Goal: Transaction & Acquisition: Purchase product/service

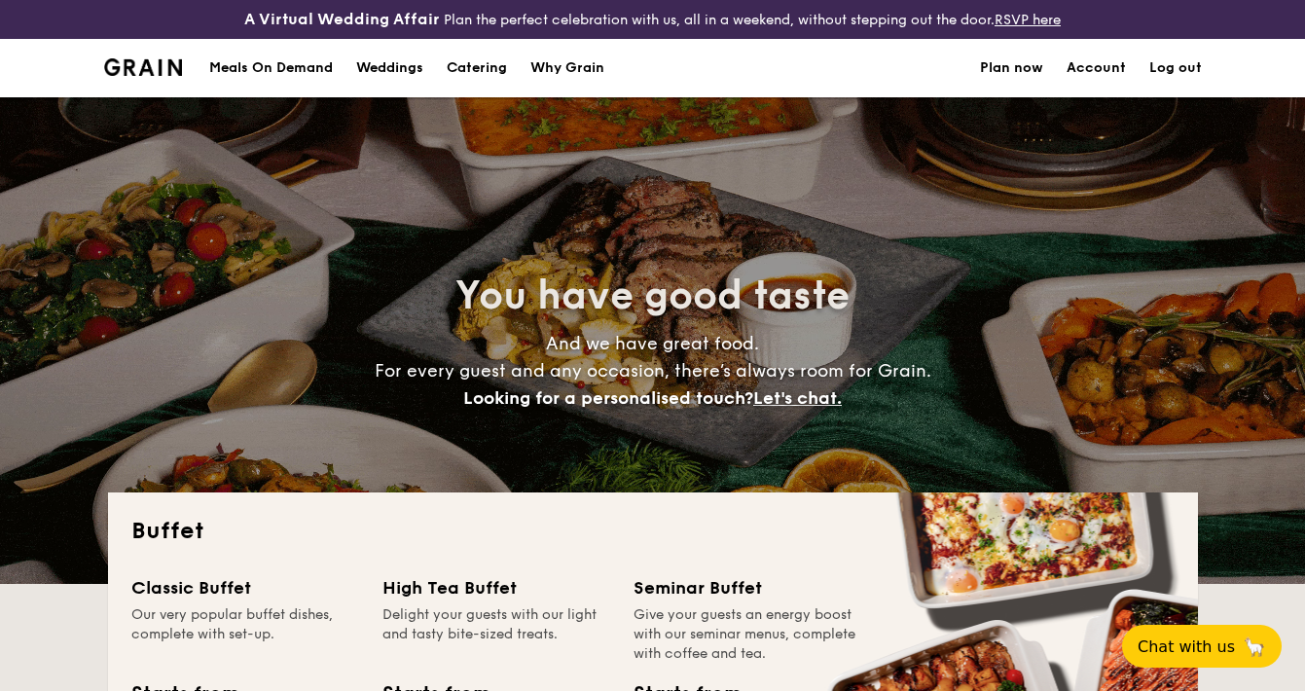
select select
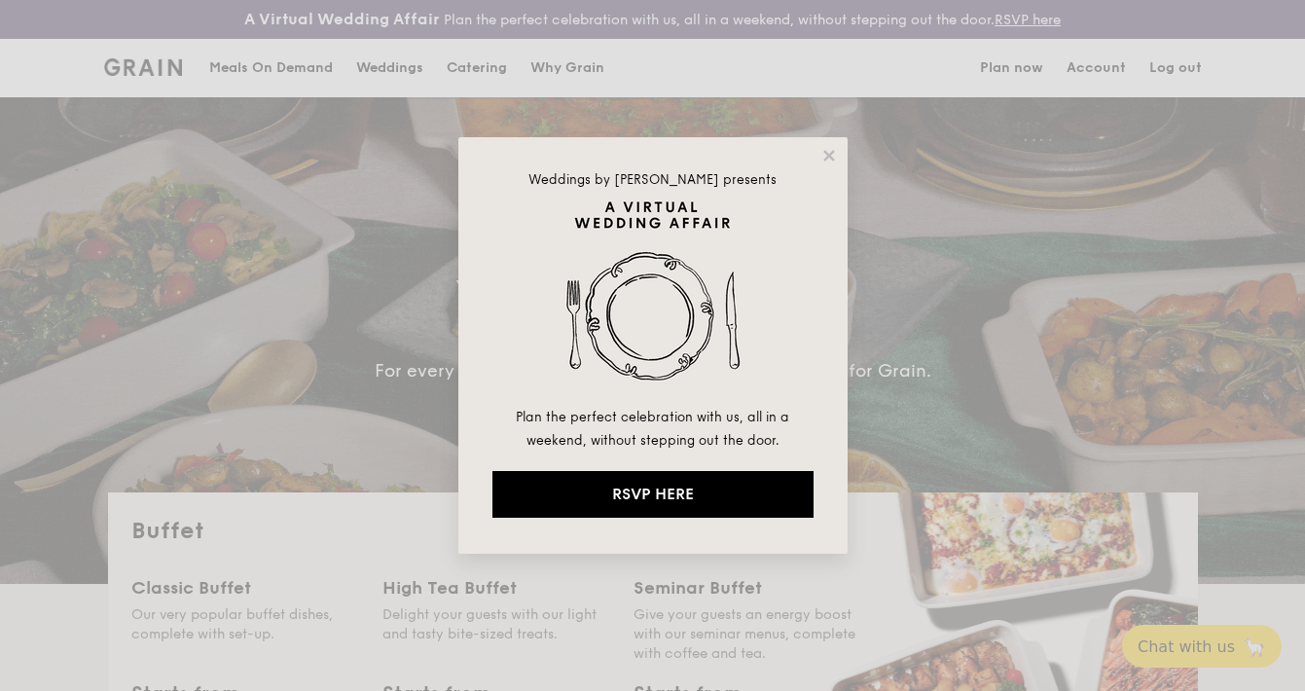
click at [482, 65] on div "Weddings by [PERSON_NAME] presents Plan the perfect celebration with us, all in…" at bounding box center [652, 345] width 1305 height 691
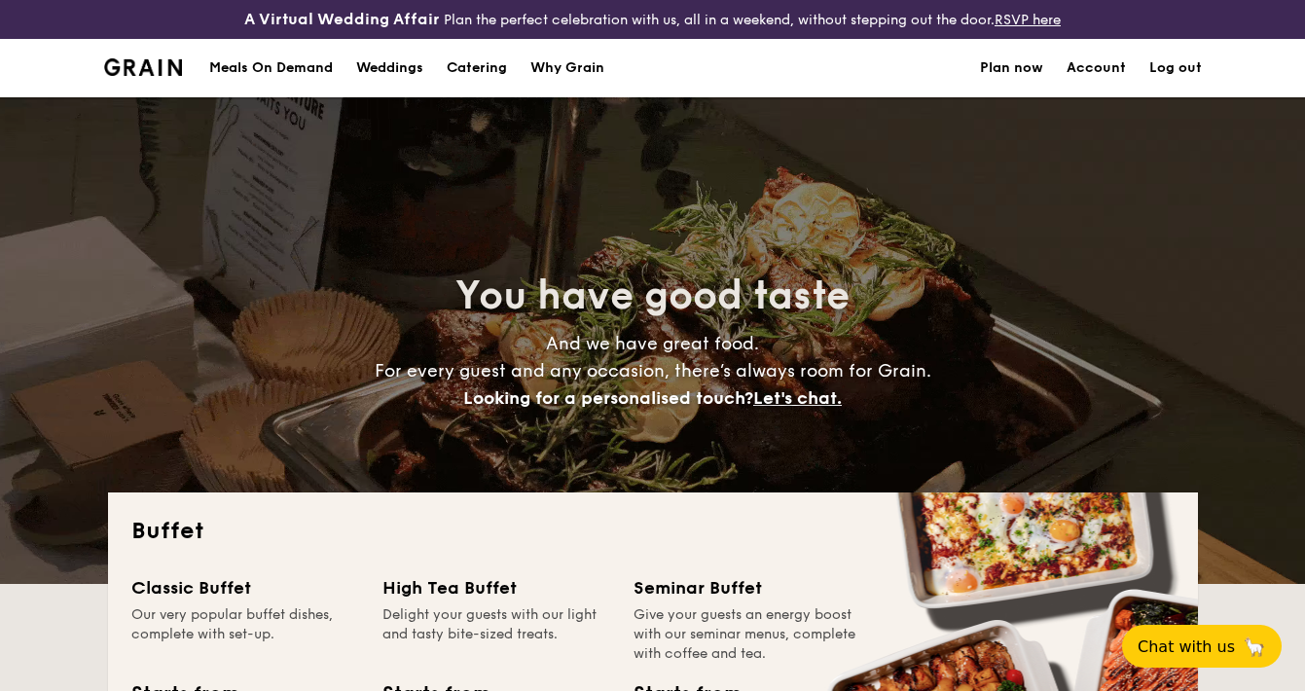
click at [473, 72] on h1 "Catering" at bounding box center [477, 68] width 60 height 58
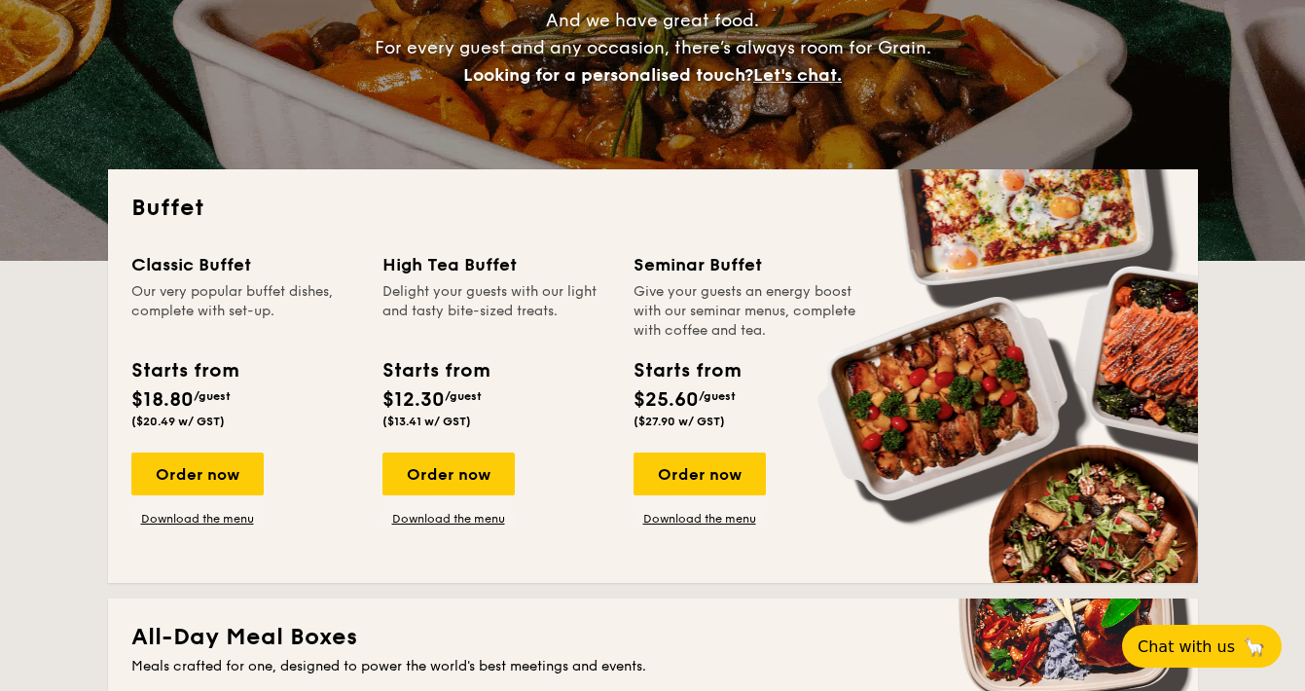
scroll to position [386, 0]
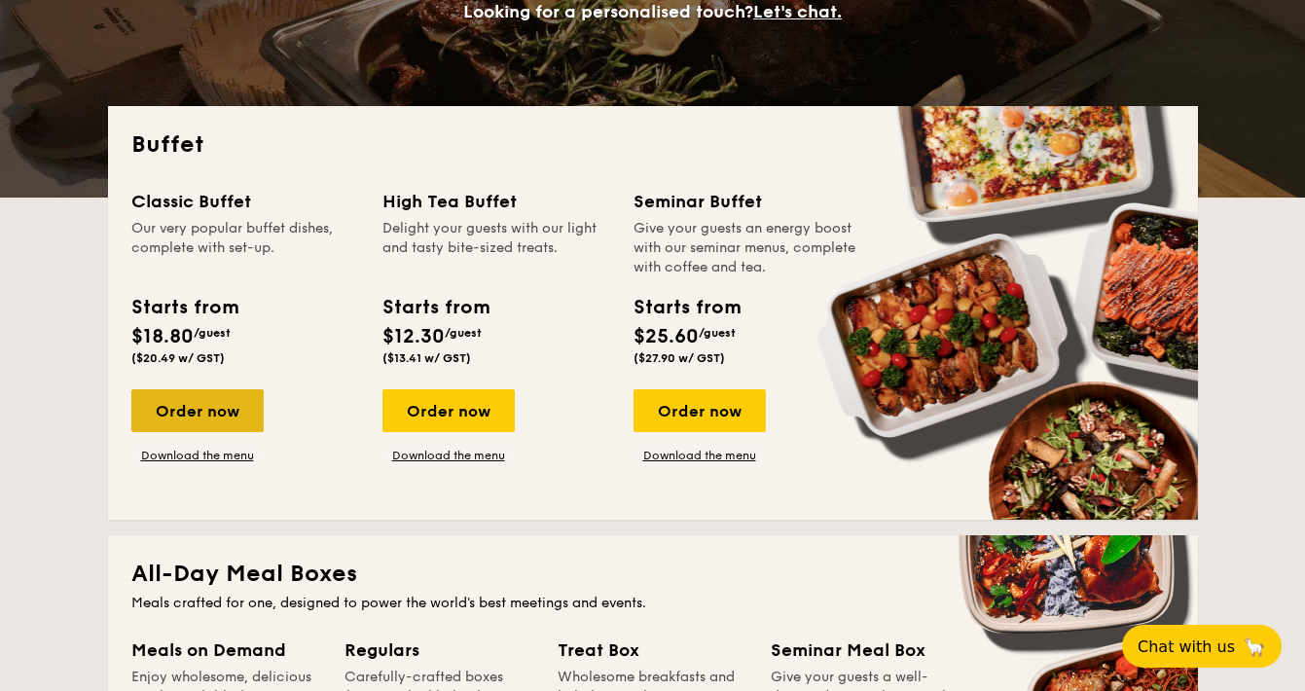
click at [239, 421] on div "Order now" at bounding box center [197, 410] width 132 height 43
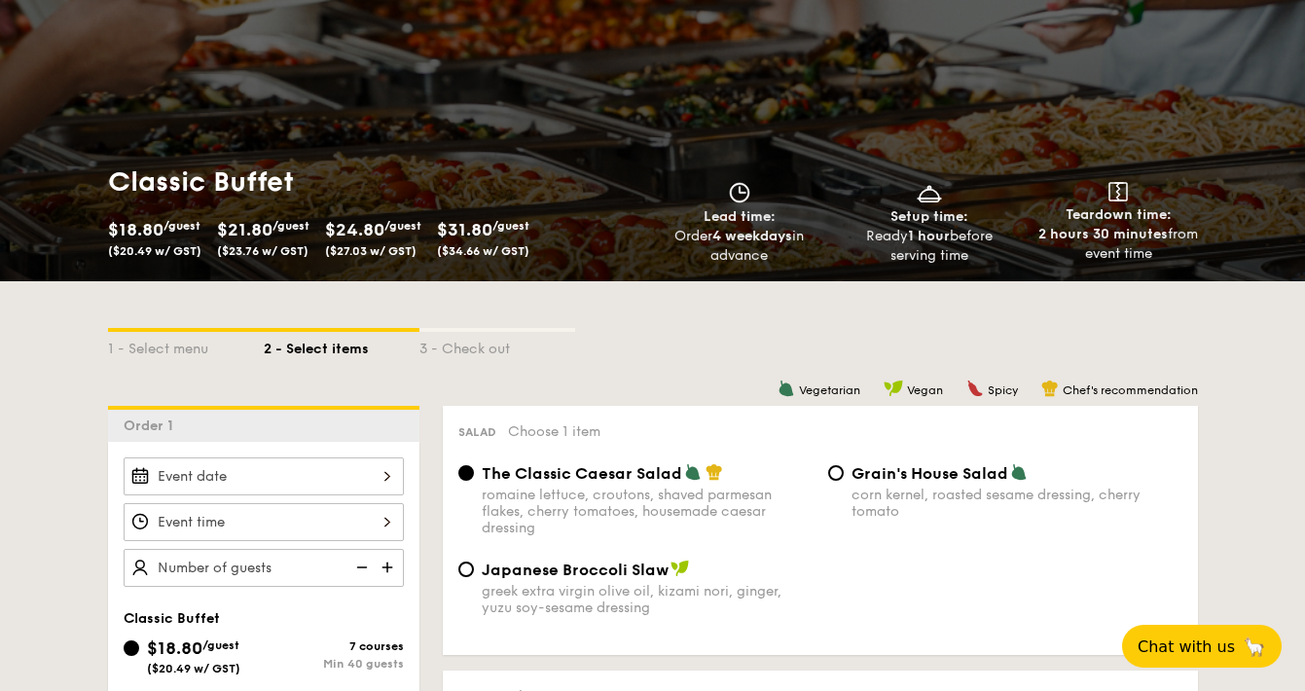
scroll to position [363, 0]
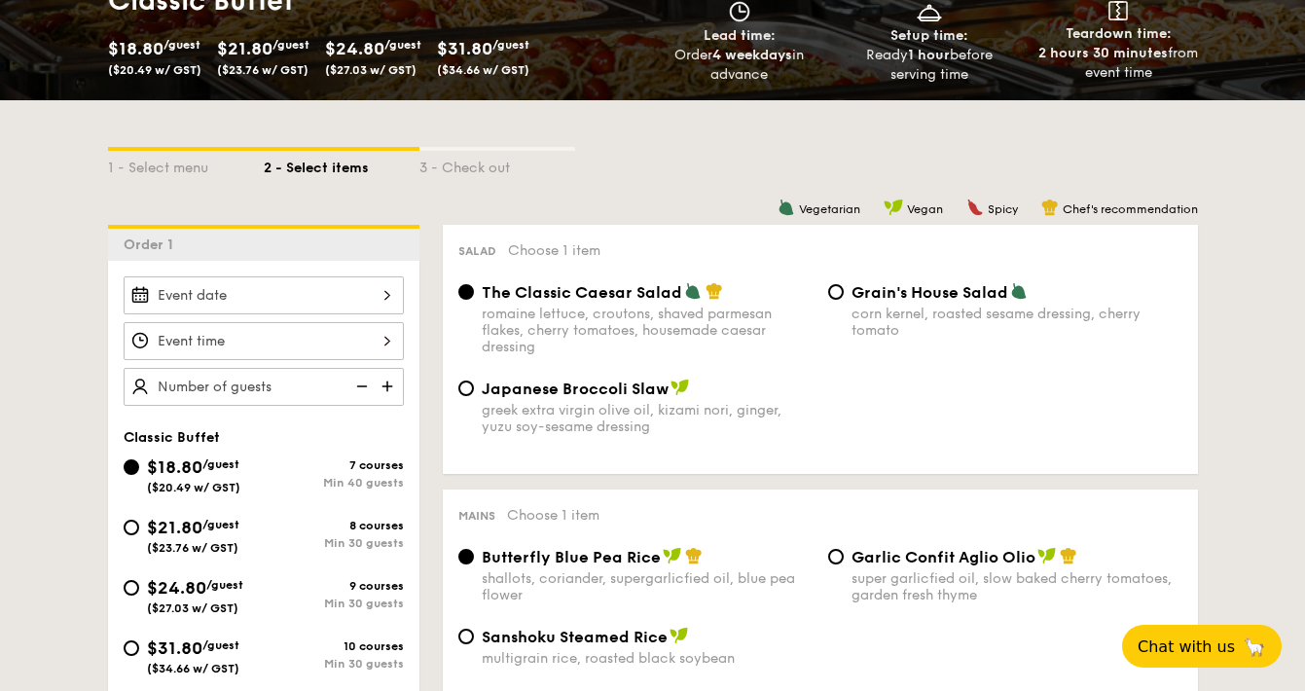
click at [228, 543] on span "($23.76 w/ GST)" at bounding box center [193, 548] width 92 height 14
click at [139, 535] on input "$21.80 /guest ($23.76 w/ GST) 8 courses Min 30 guests" at bounding box center [132, 528] width 16 height 16
radio input "true"
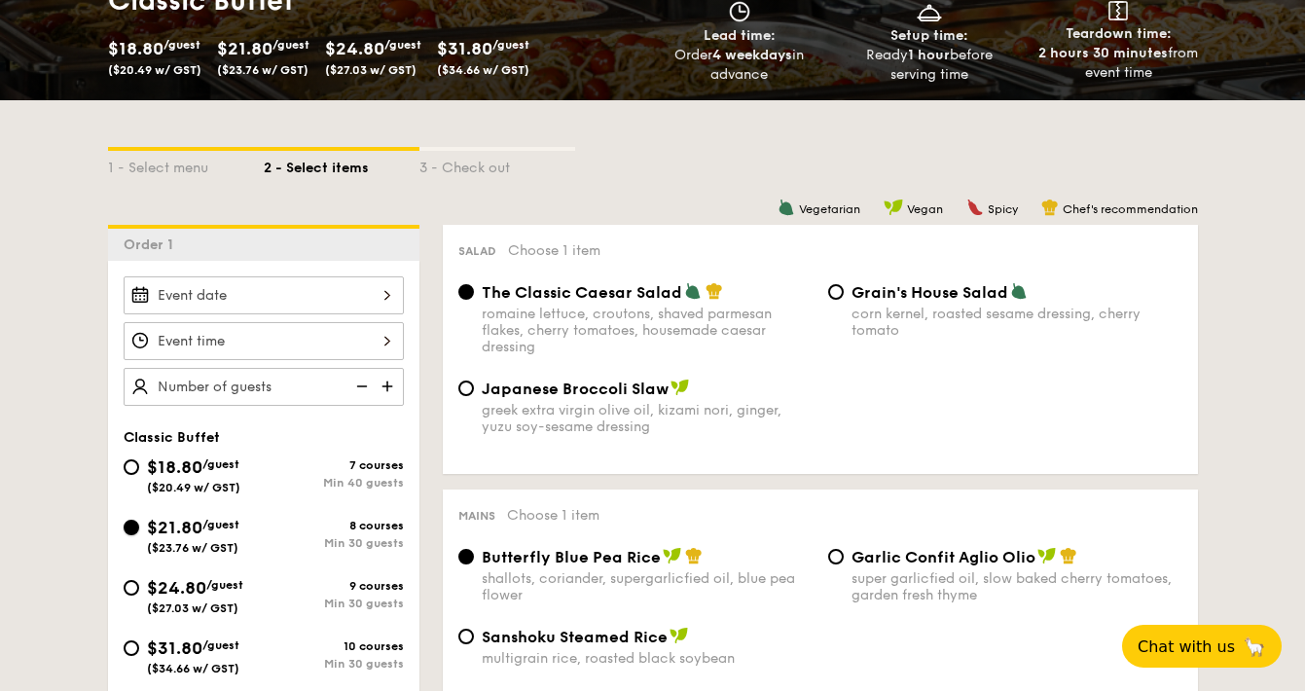
radio input "true"
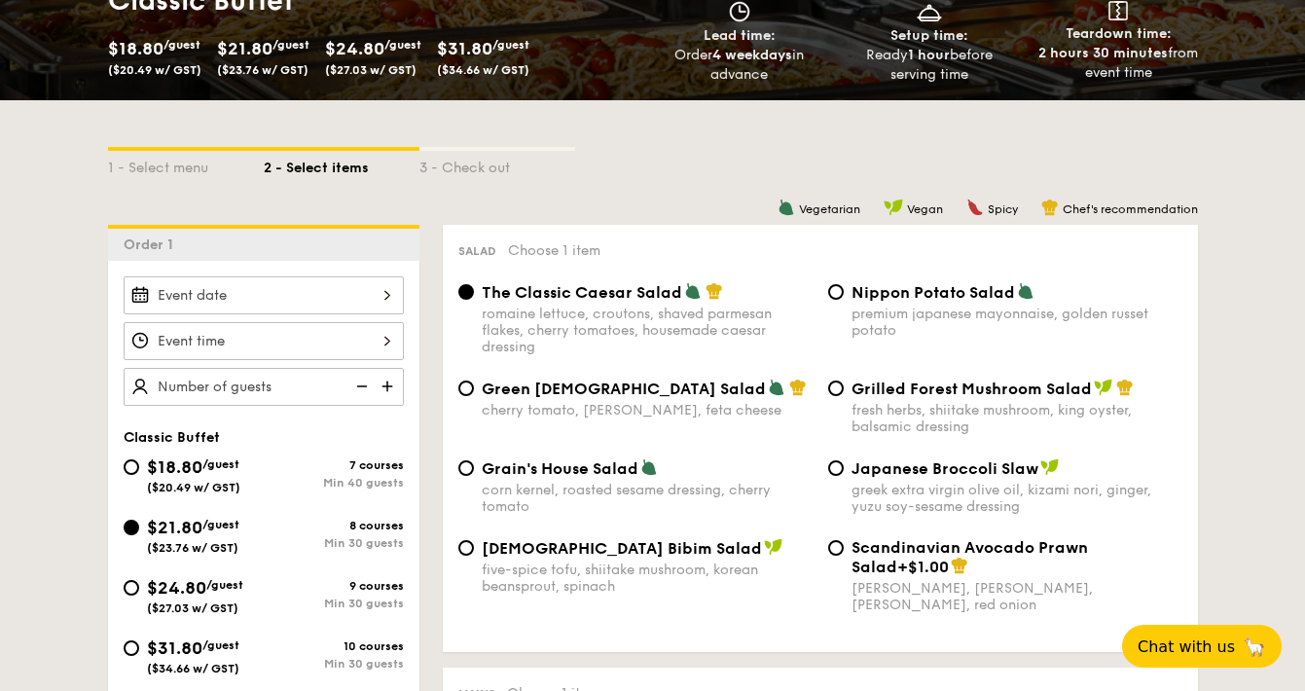
click at [206, 588] on span "$24.80" at bounding box center [176, 587] width 59 height 21
click at [139, 588] on input "$24.80 /guest ($27.03 w/ GST) 9 courses Min 30 guests" at bounding box center [132, 588] width 16 height 16
radio input "true"
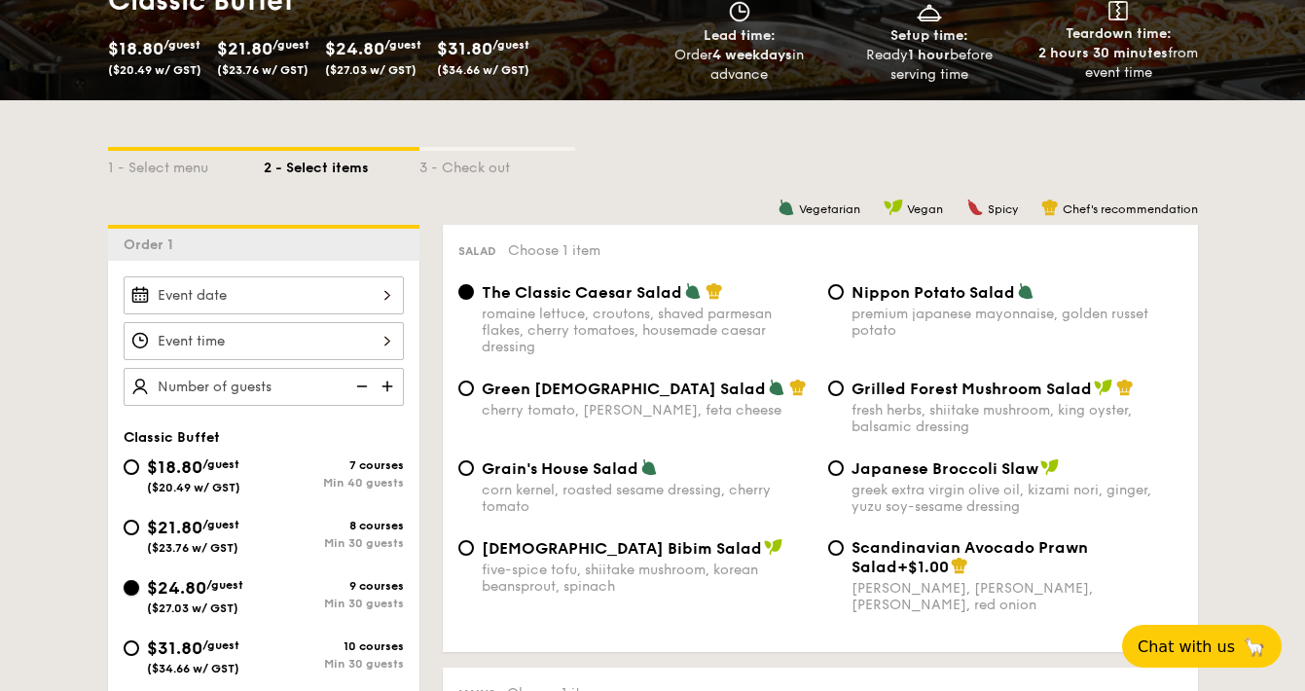
radio input "true"
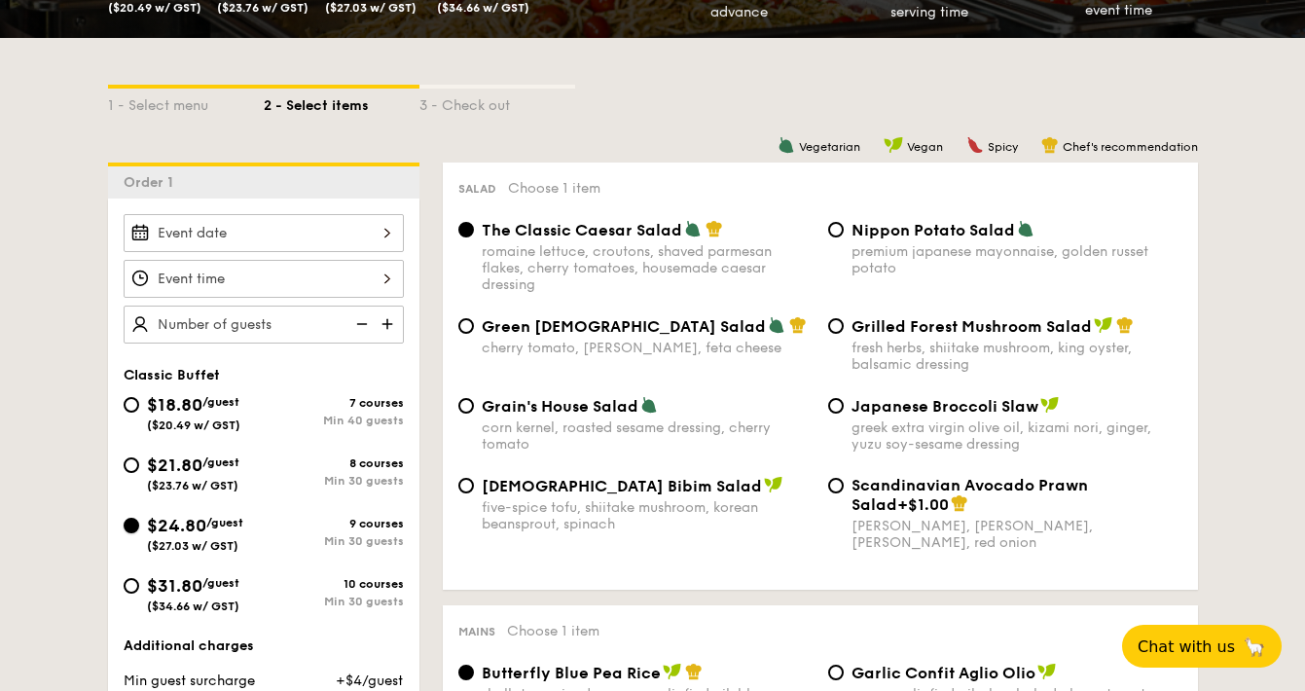
scroll to position [729, 0]
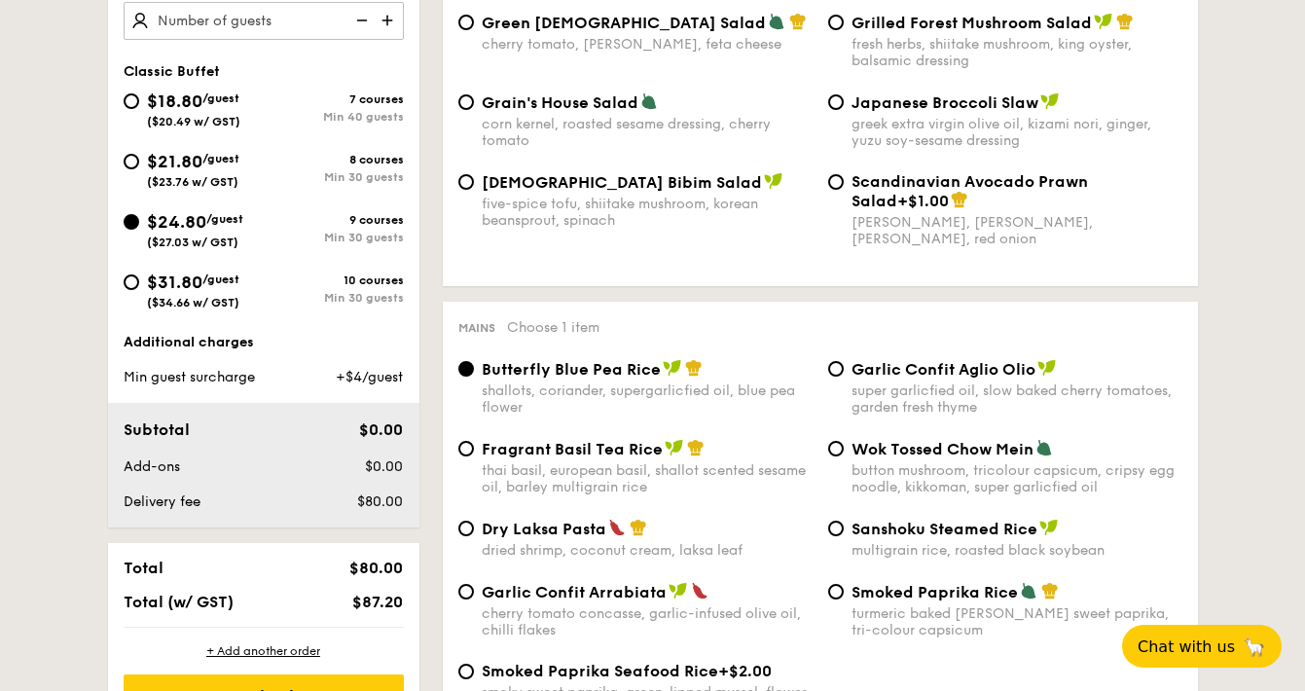
select select
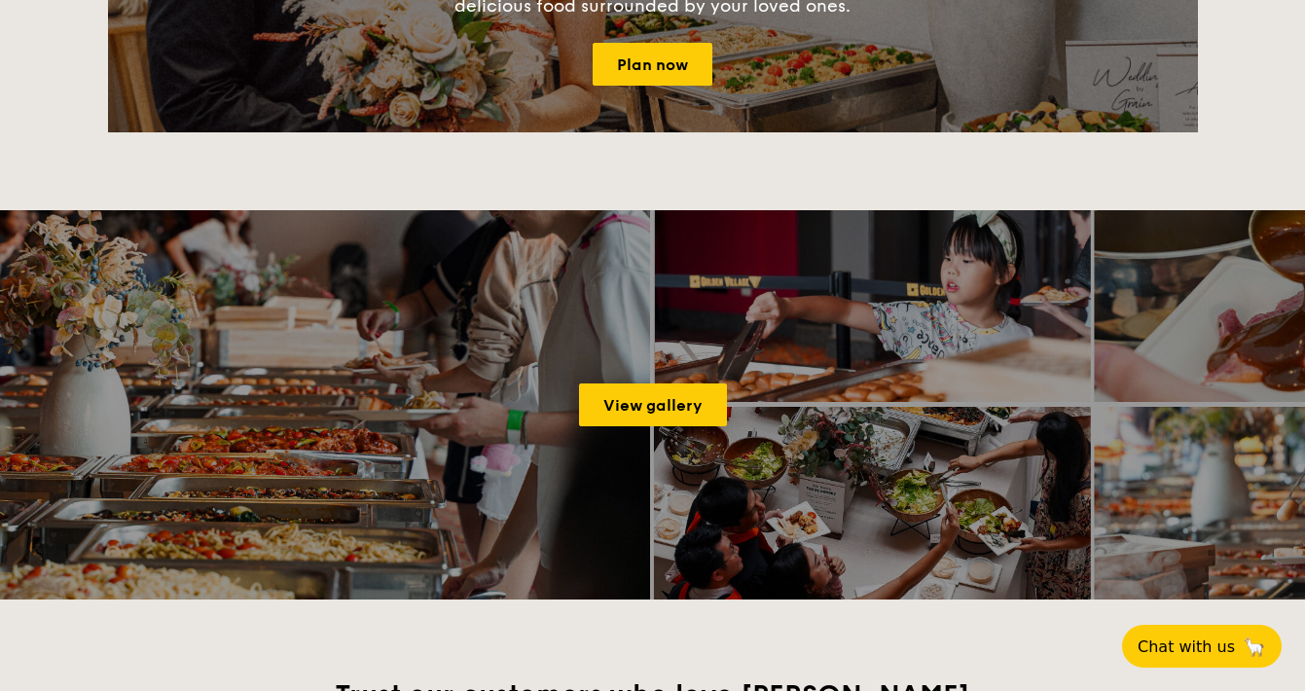
scroll to position [425, 0]
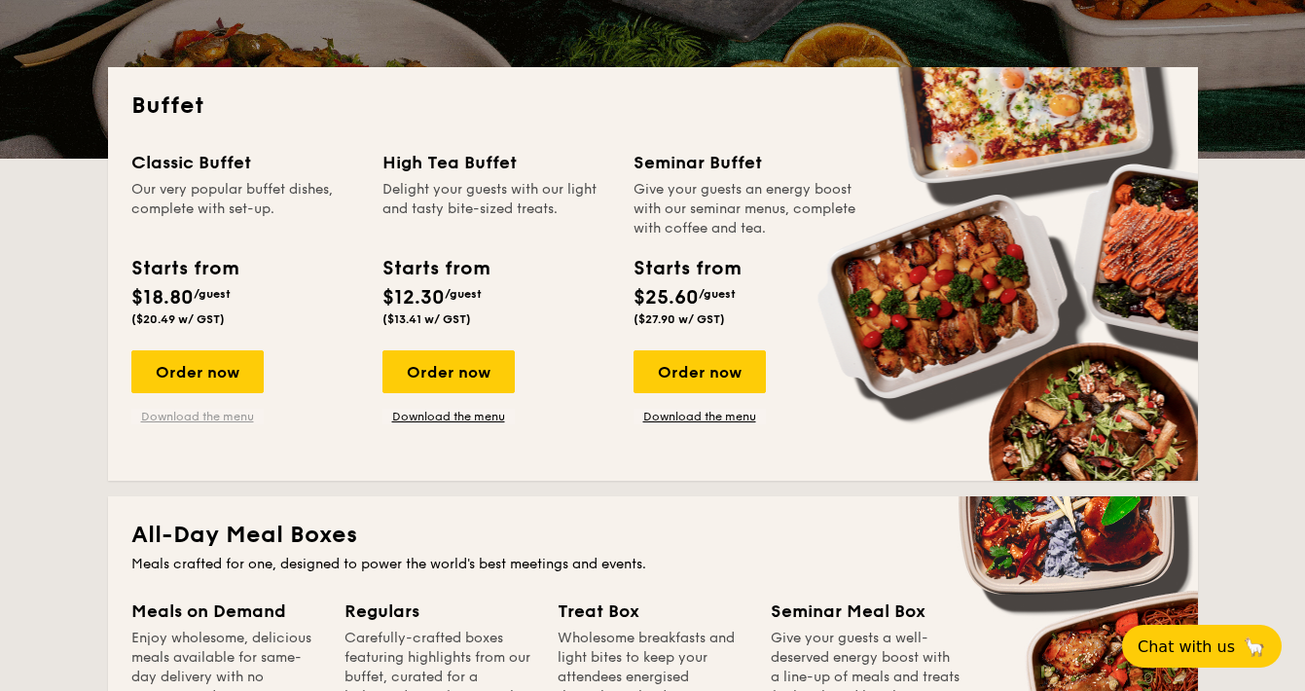
click at [237, 416] on link "Download the menu" at bounding box center [197, 417] width 132 height 16
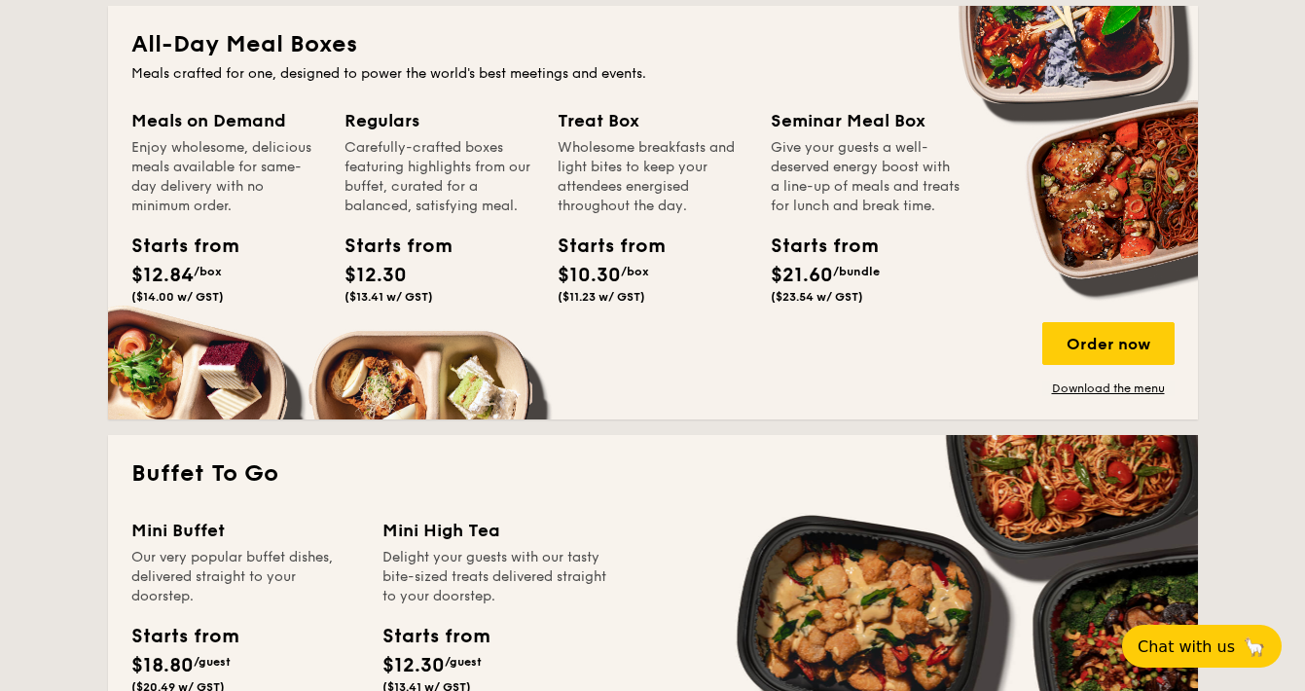
scroll to position [1199, 0]
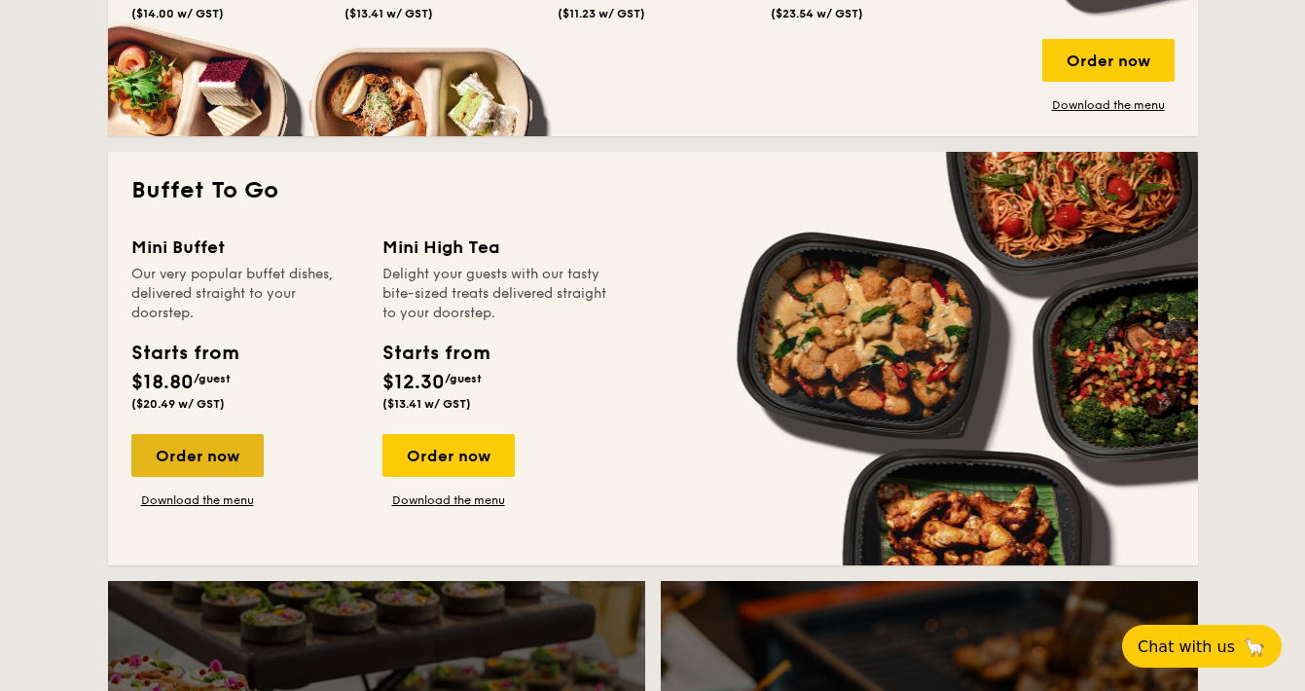
click at [239, 462] on div "Order now" at bounding box center [197, 455] width 132 height 43
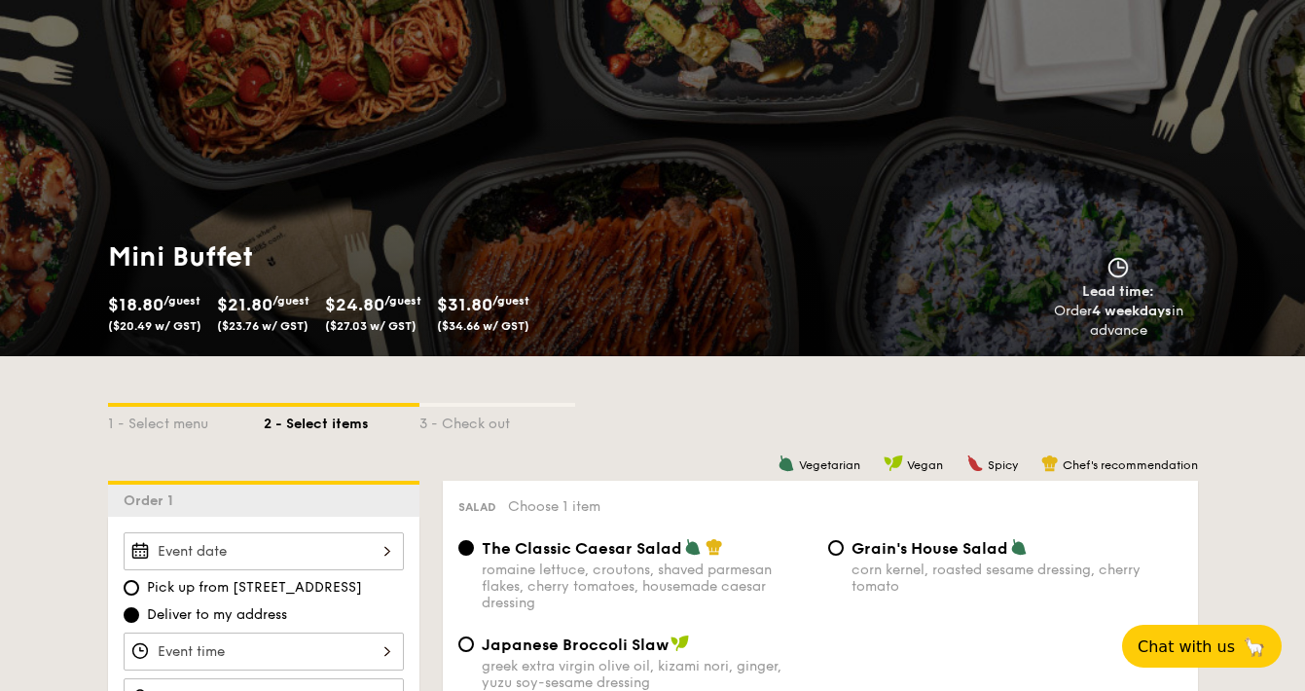
scroll to position [436, 0]
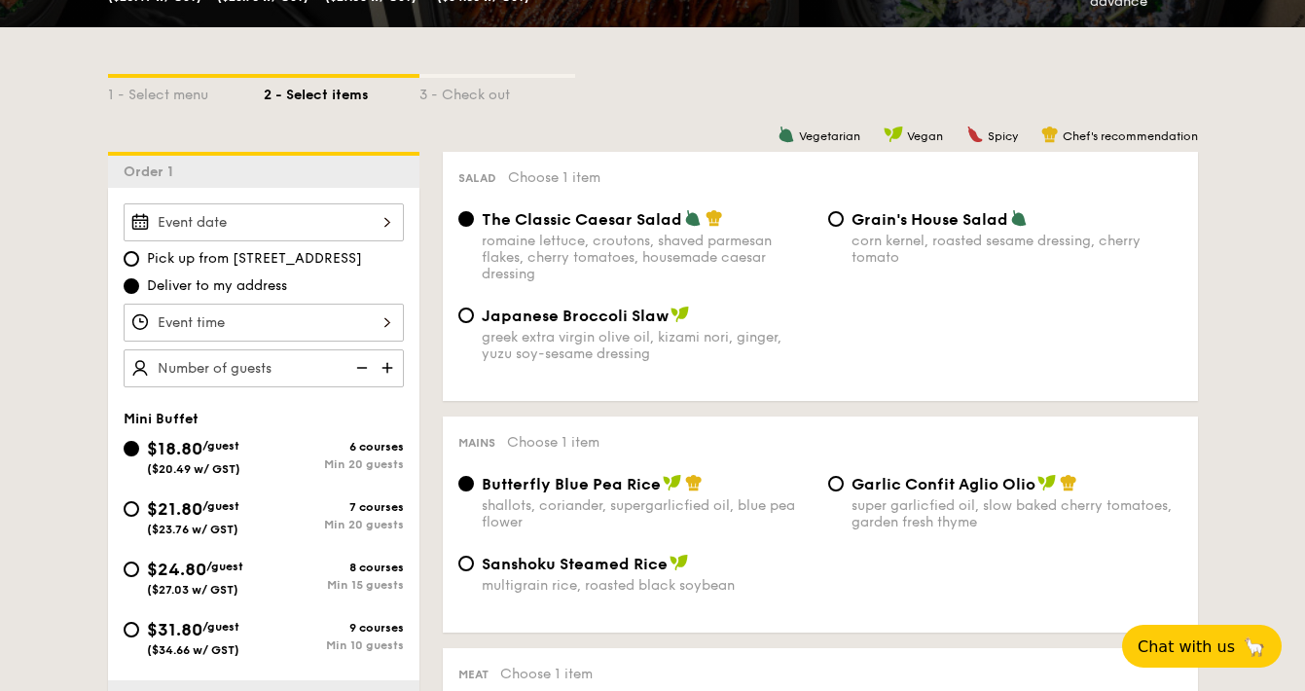
click at [205, 579] on span "$24.80" at bounding box center [176, 569] width 59 height 21
click at [139, 577] on input "$24.80 /guest ($27.03 w/ GST) 8 courses Min 15 guests" at bounding box center [132, 570] width 16 height 16
radio input "true"
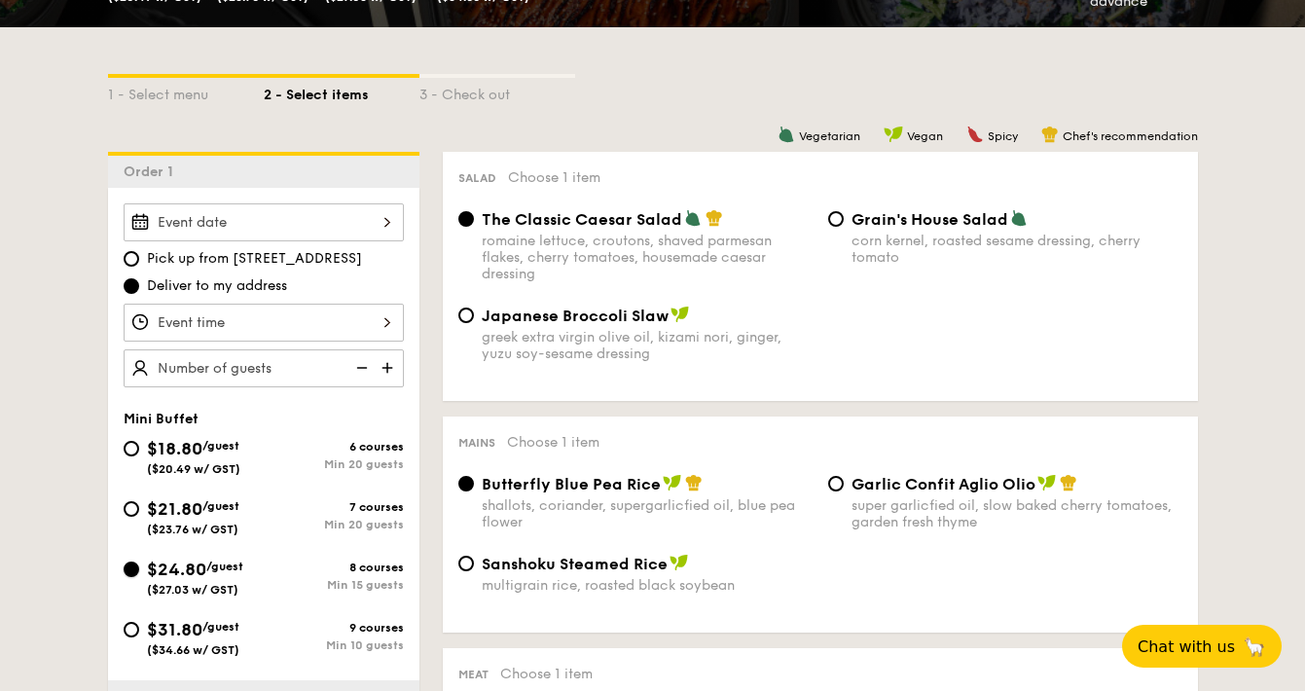
radio input "false"
radio input "true"
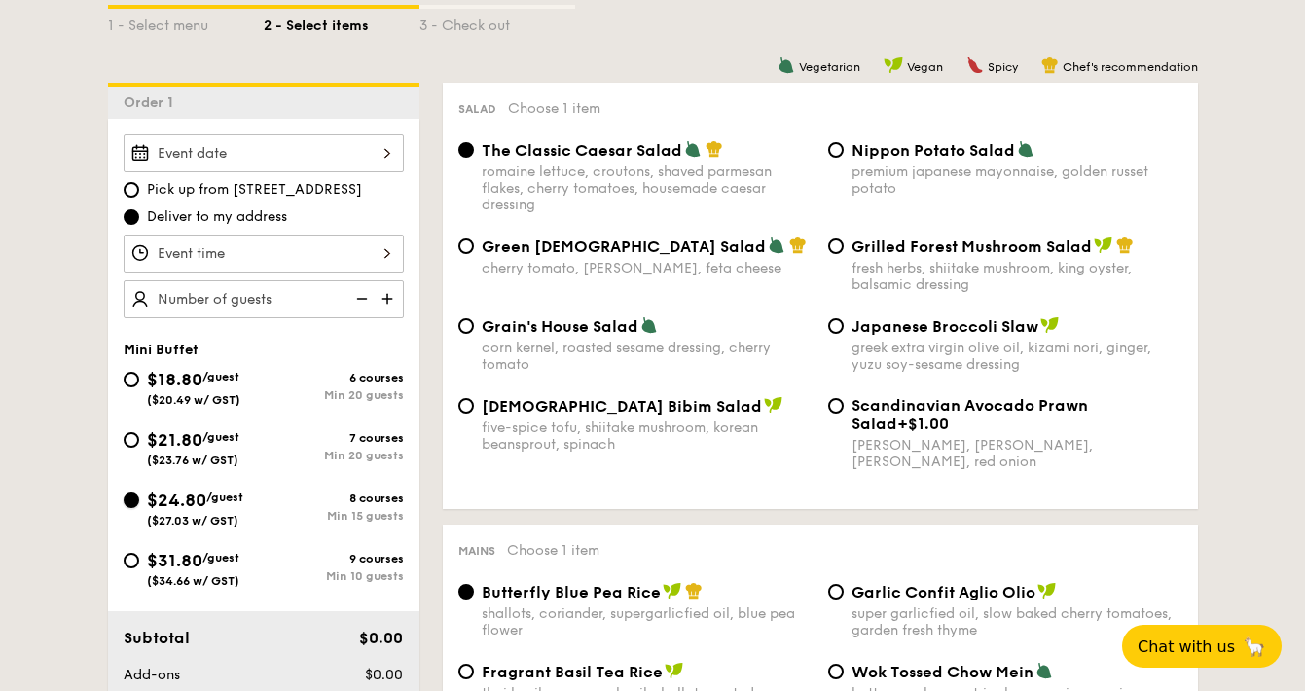
scroll to position [594, 0]
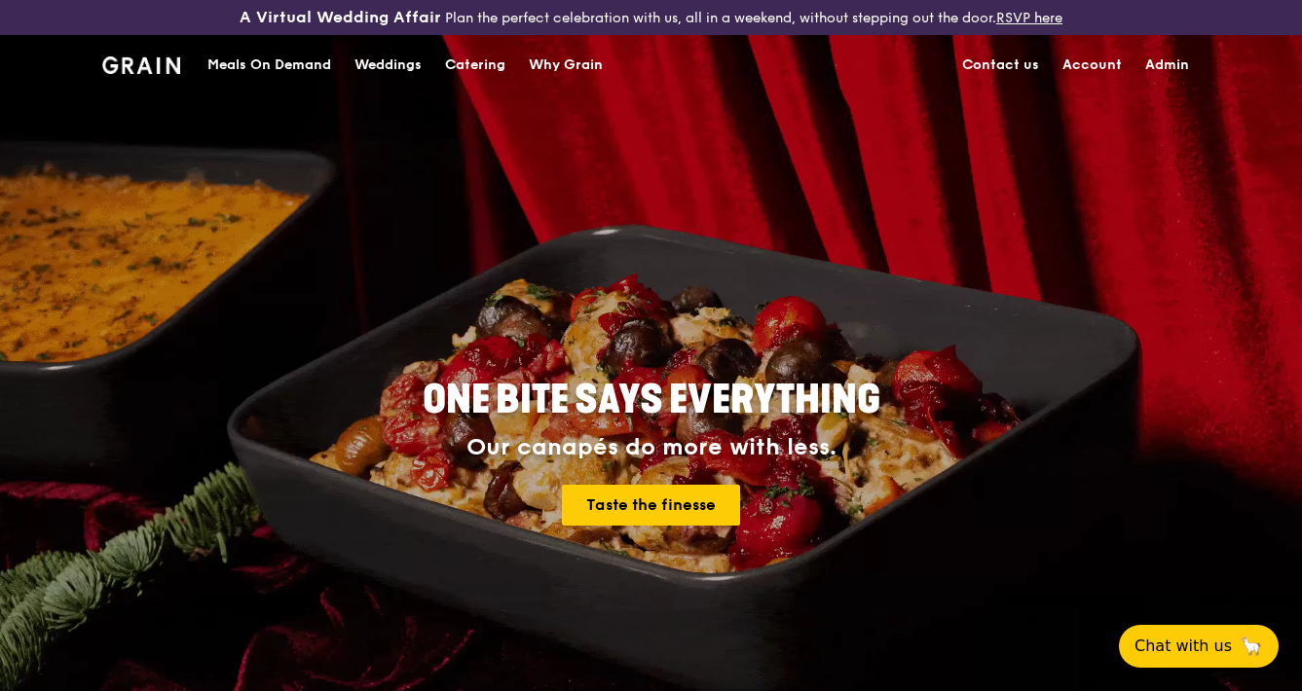
click at [239, 65] on div "Meals On Demand" at bounding box center [269, 65] width 124 height 58
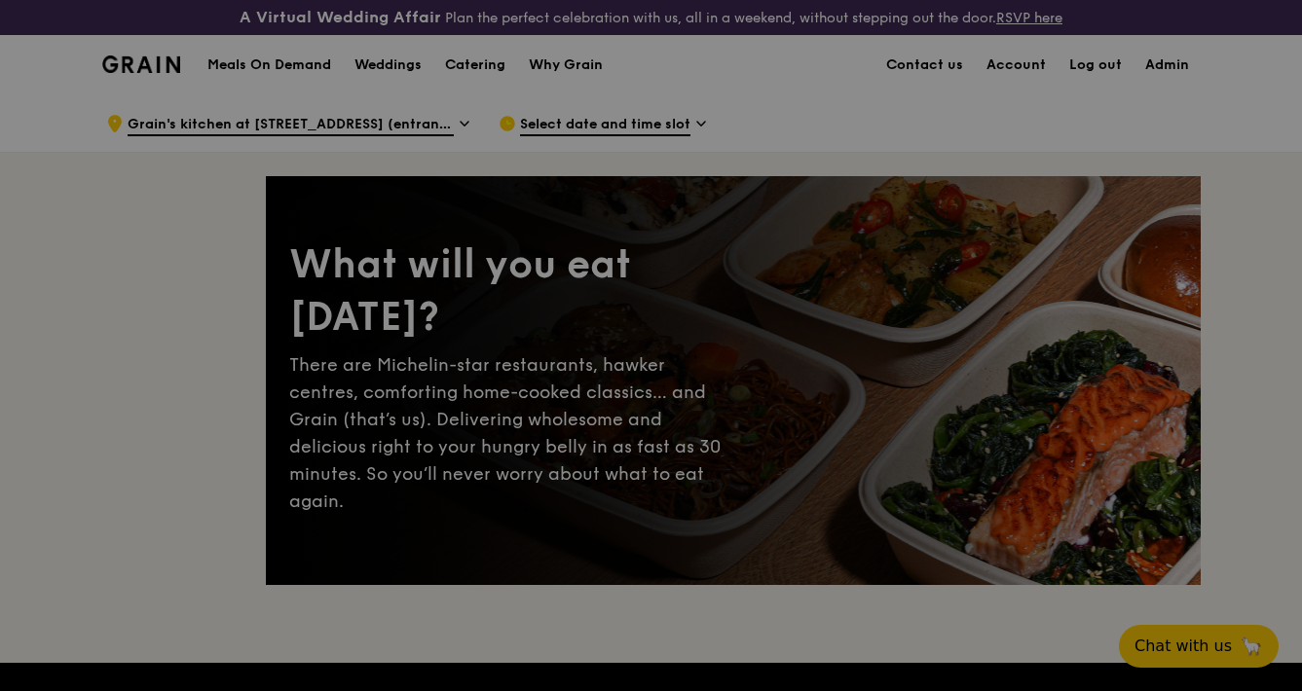
click at [498, 69] on div at bounding box center [651, 345] width 1302 height 691
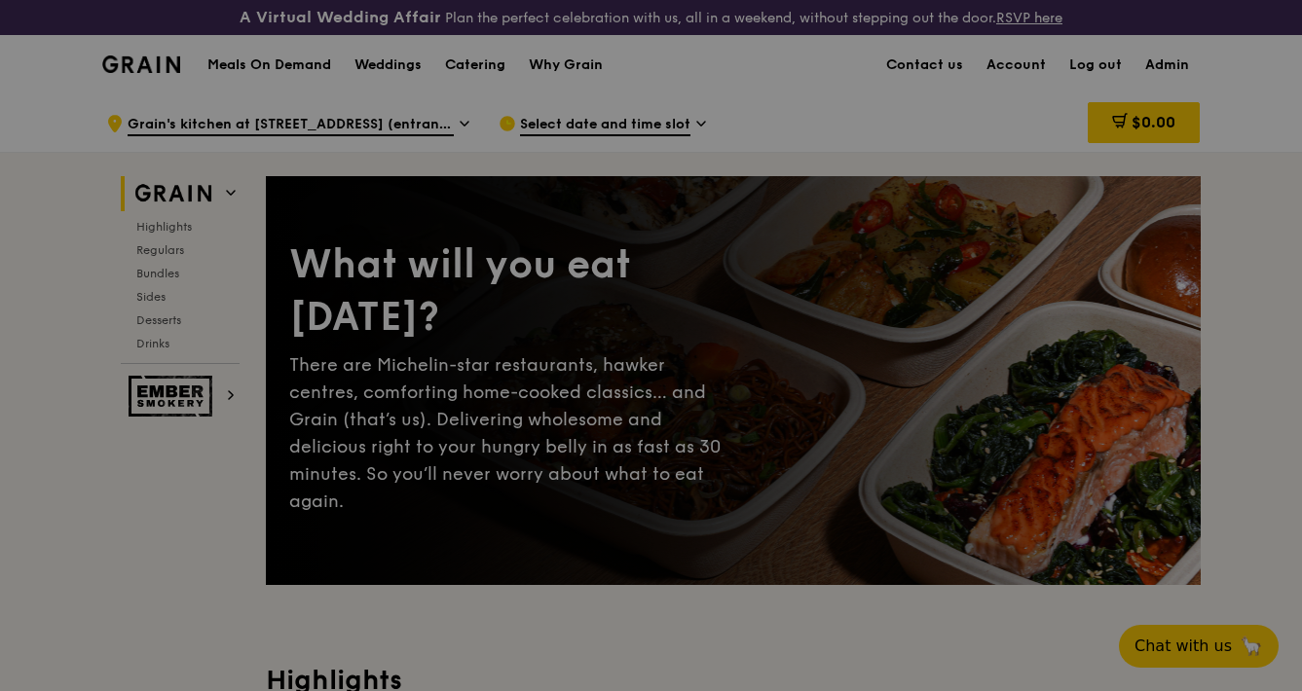
click at [490, 67] on div at bounding box center [651, 345] width 1302 height 691
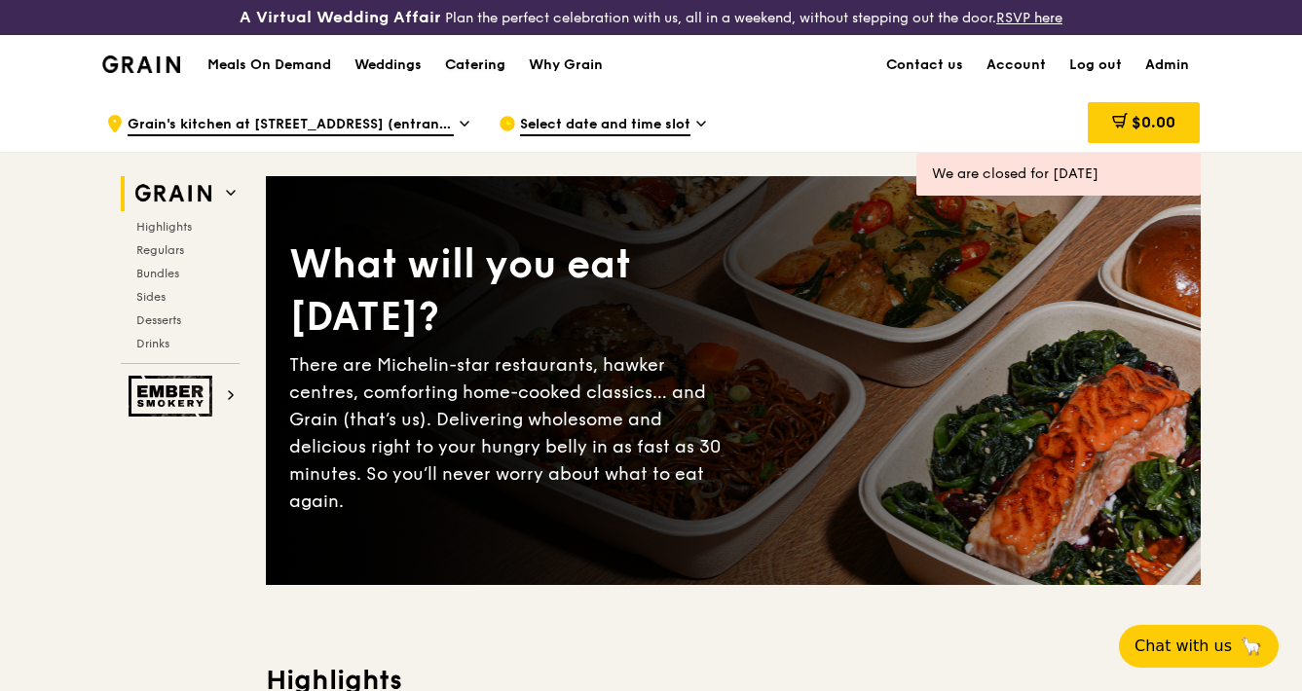
click at [498, 67] on div "Catering" at bounding box center [475, 65] width 60 height 58
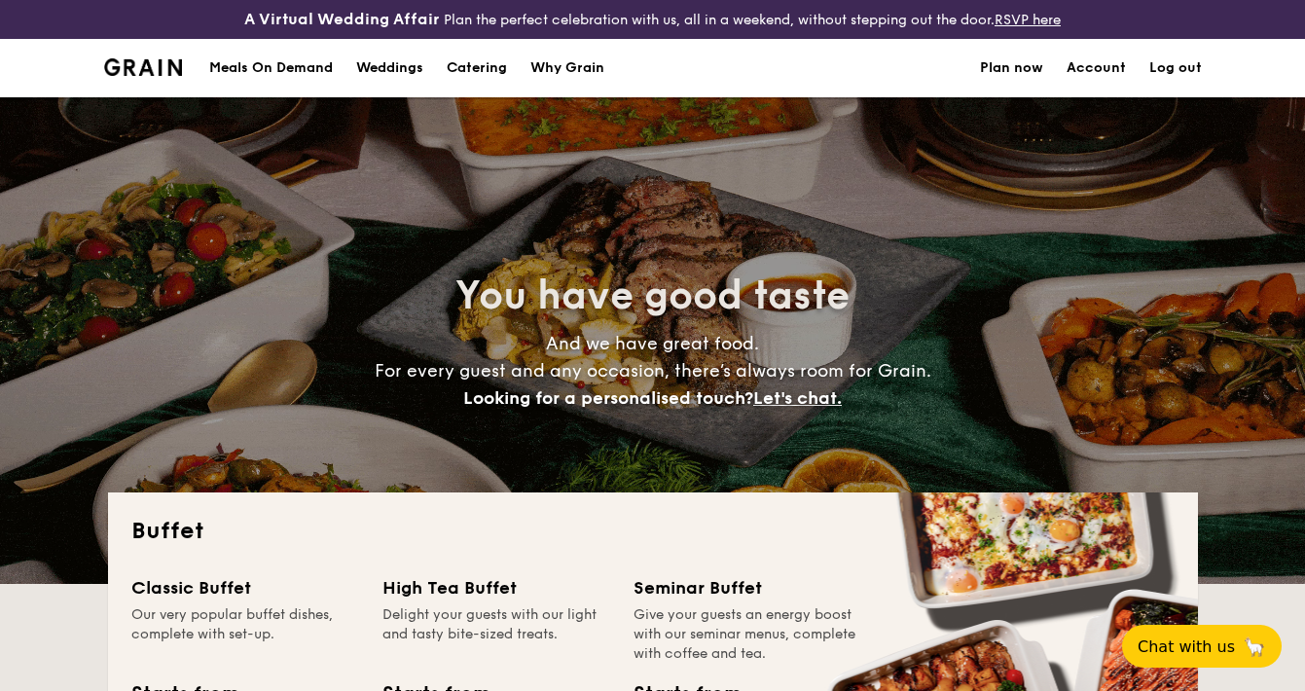
select select
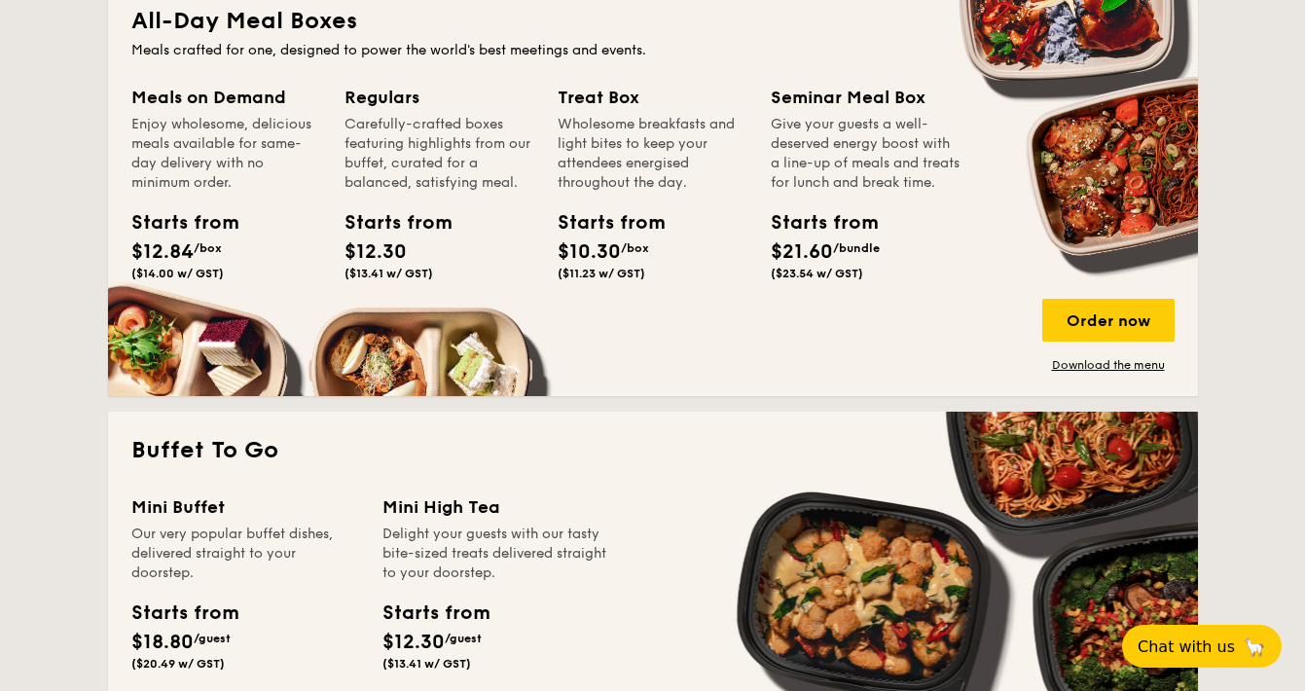
scroll to position [1173, 0]
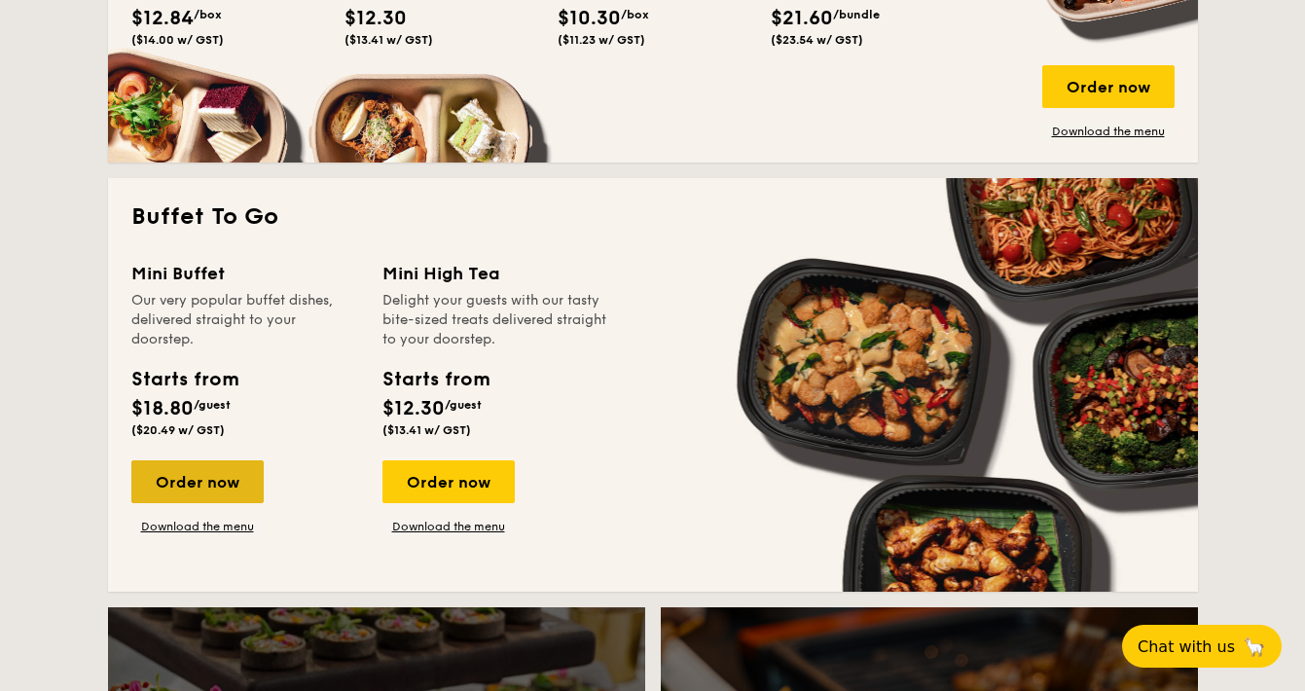
click at [239, 482] on div "Order now" at bounding box center [197, 481] width 132 height 43
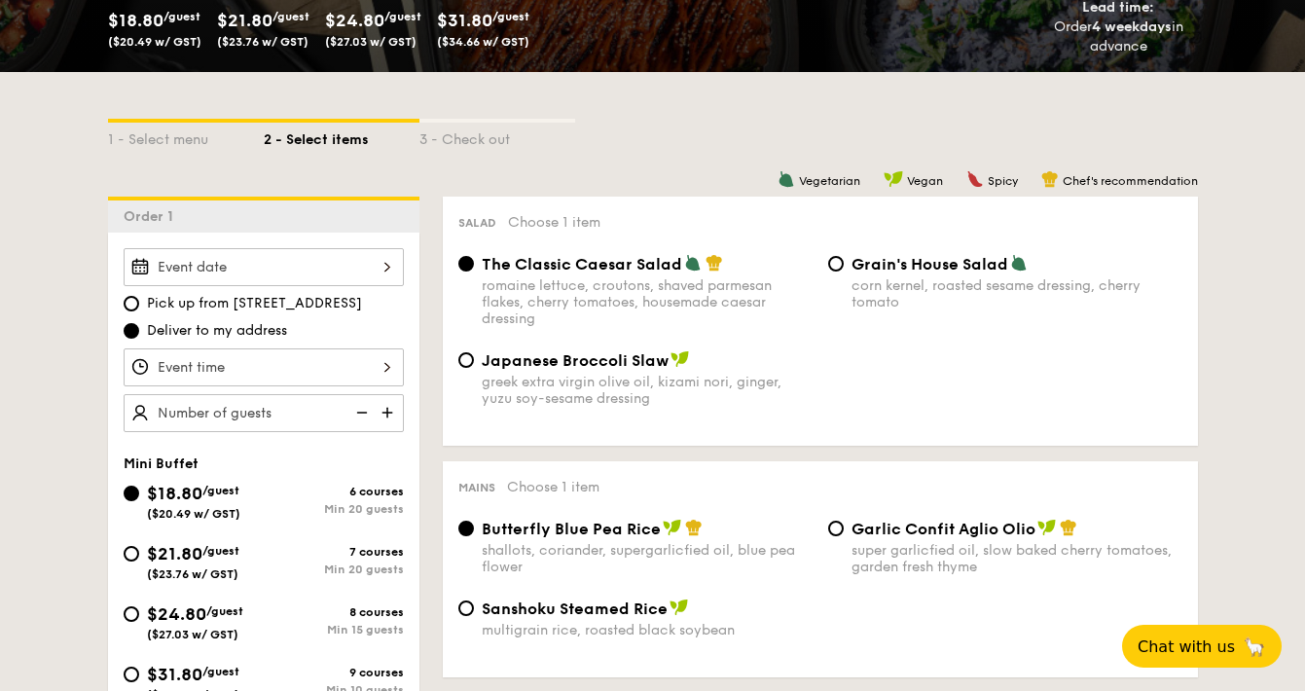
scroll to position [443, 0]
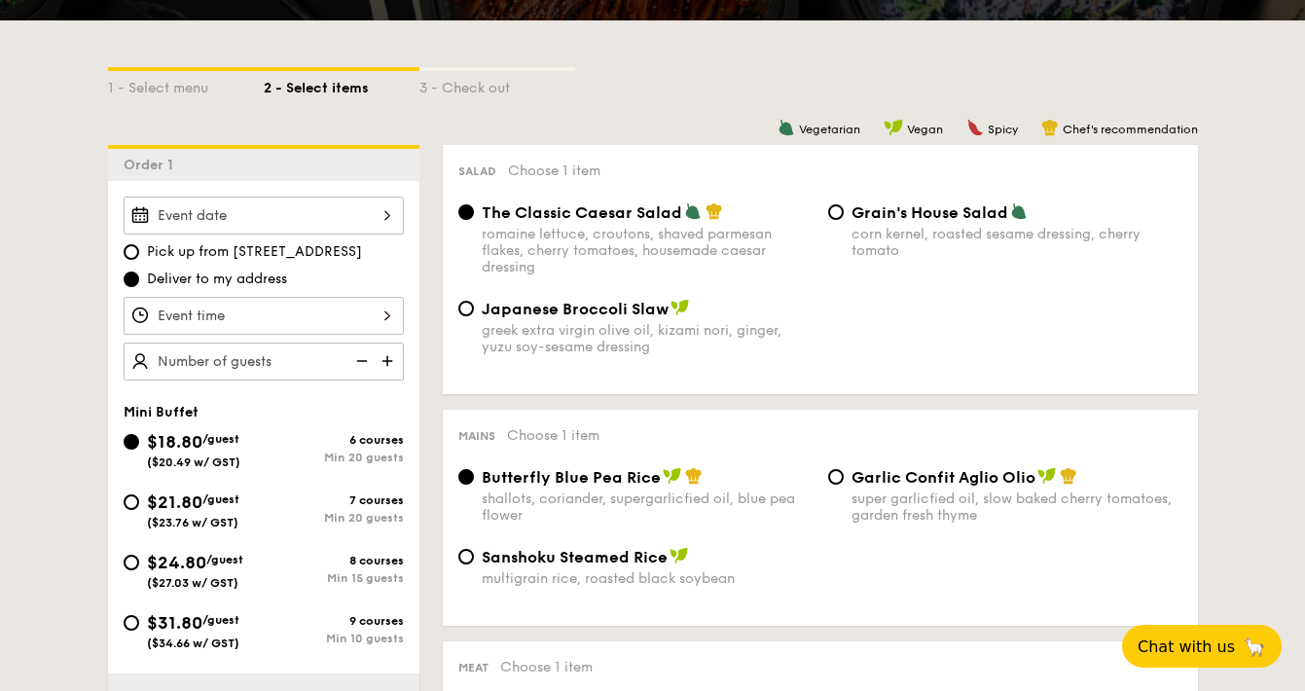
click at [199, 577] on span "($27.03 w/ GST)" at bounding box center [193, 583] width 92 height 14
click at [139, 570] on input "$24.80 /guest ($27.03 w/ GST) 8 courses Min 15 guests" at bounding box center [132, 563] width 16 height 16
radio input "true"
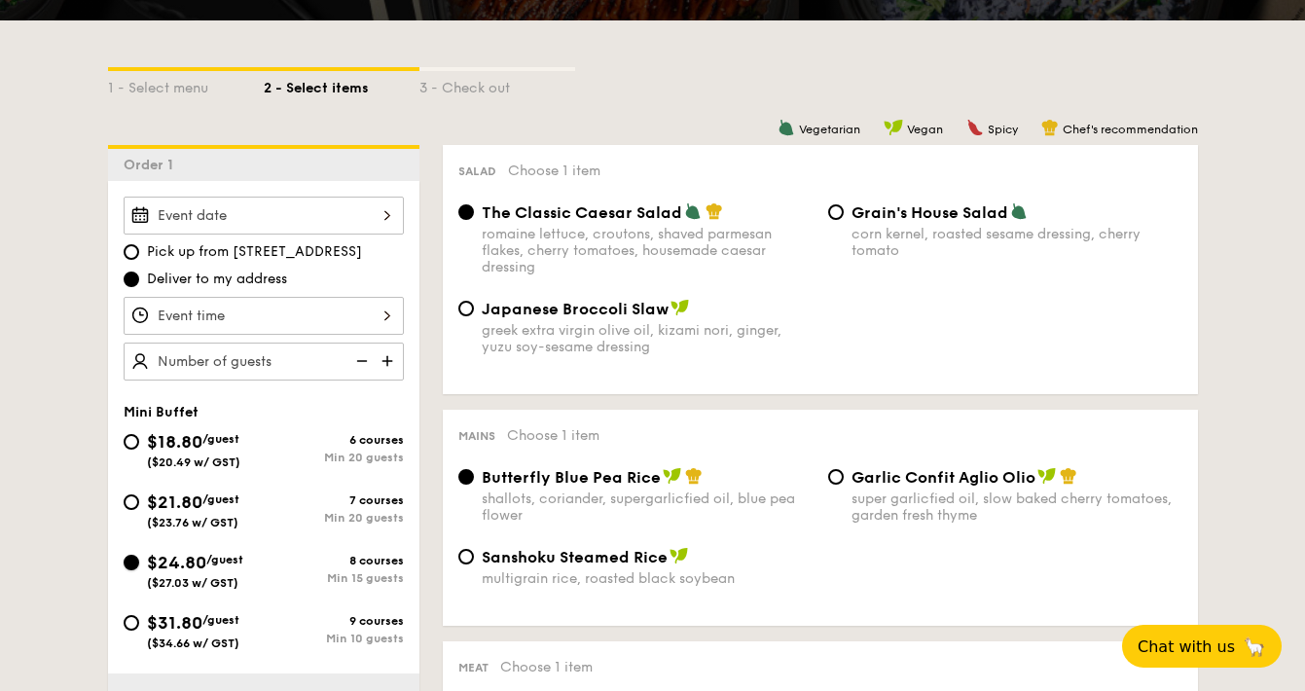
radio input "false"
radio input "true"
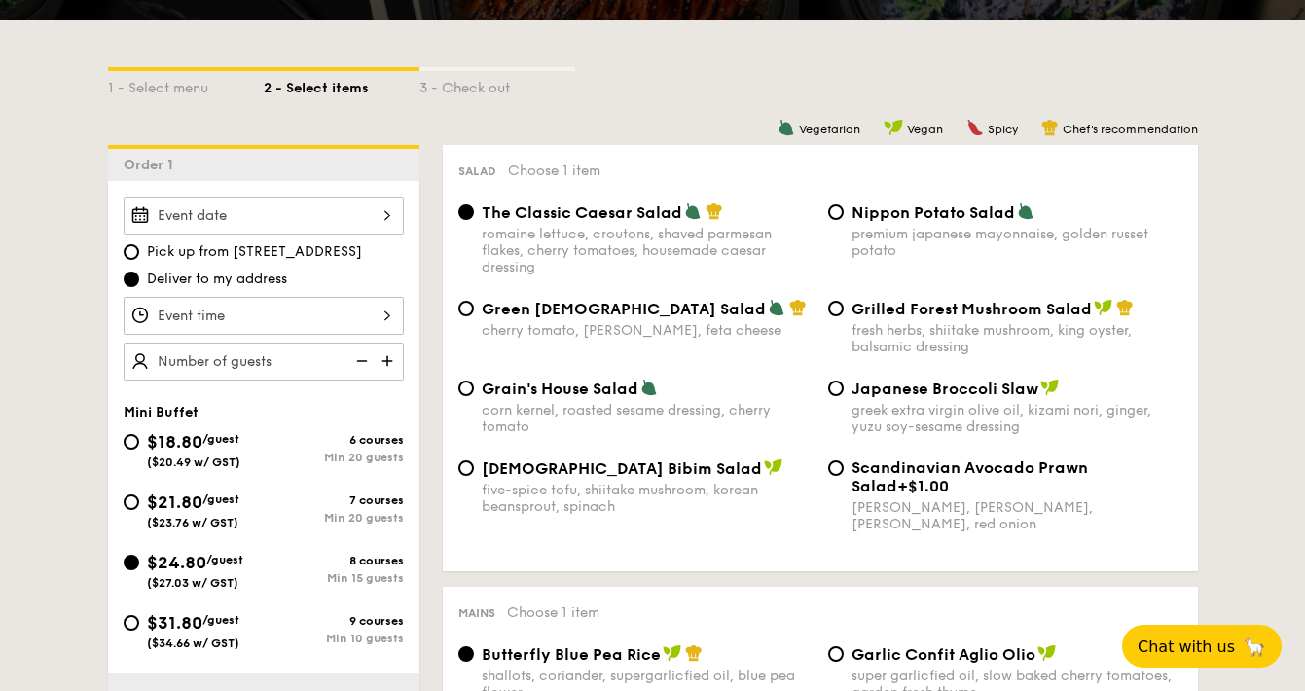
drag, startPoint x: 490, startPoint y: 349, endPoint x: 490, endPoint y: 331, distance: 18.5
click at [490, 349] on div "Green Goddess Salad cherry tomato, [PERSON_NAME], feta cheese Grilled Forest Mu…" at bounding box center [821, 339] width 740 height 80
click at [378, 358] on img at bounding box center [389, 361] width 29 height 37
type input "15 guests"
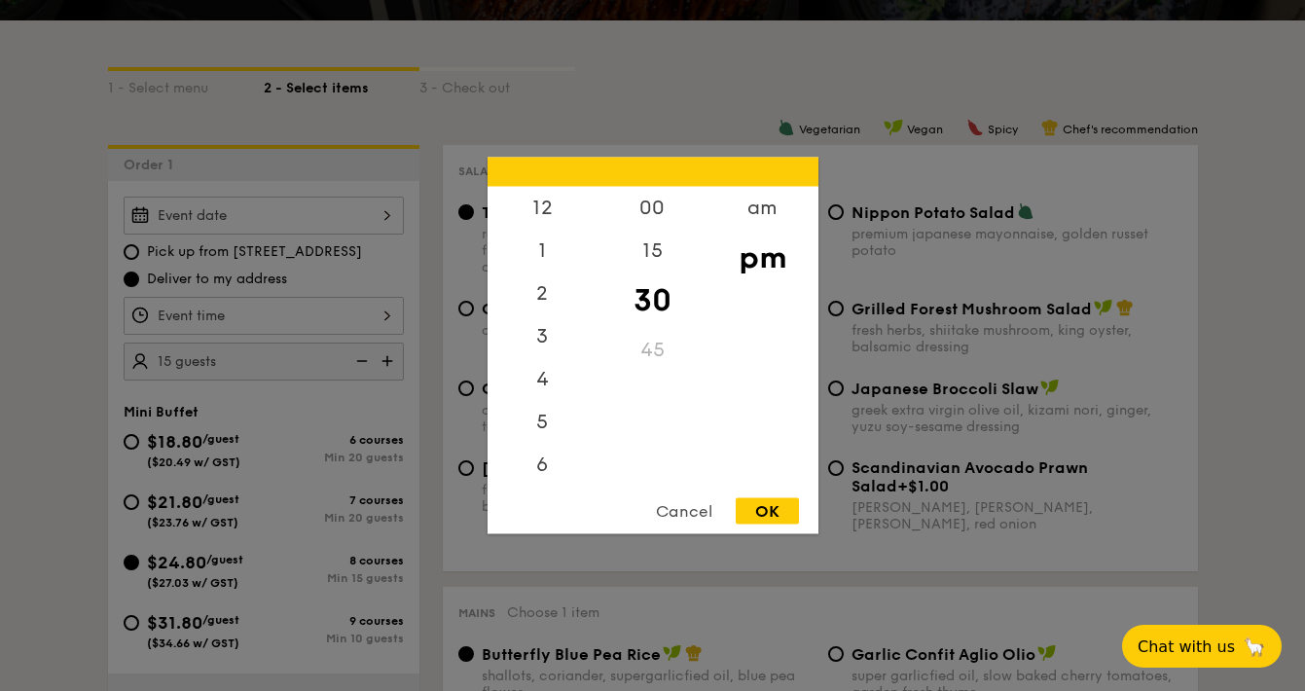
click at [368, 330] on div "12 1 2 3 4 5 6 7 8 9 10 11 00 15 30 45 am pm Cancel OK" at bounding box center [264, 316] width 280 height 38
click at [779, 517] on div "OK" at bounding box center [767, 511] width 63 height 26
type input "7:30PM"
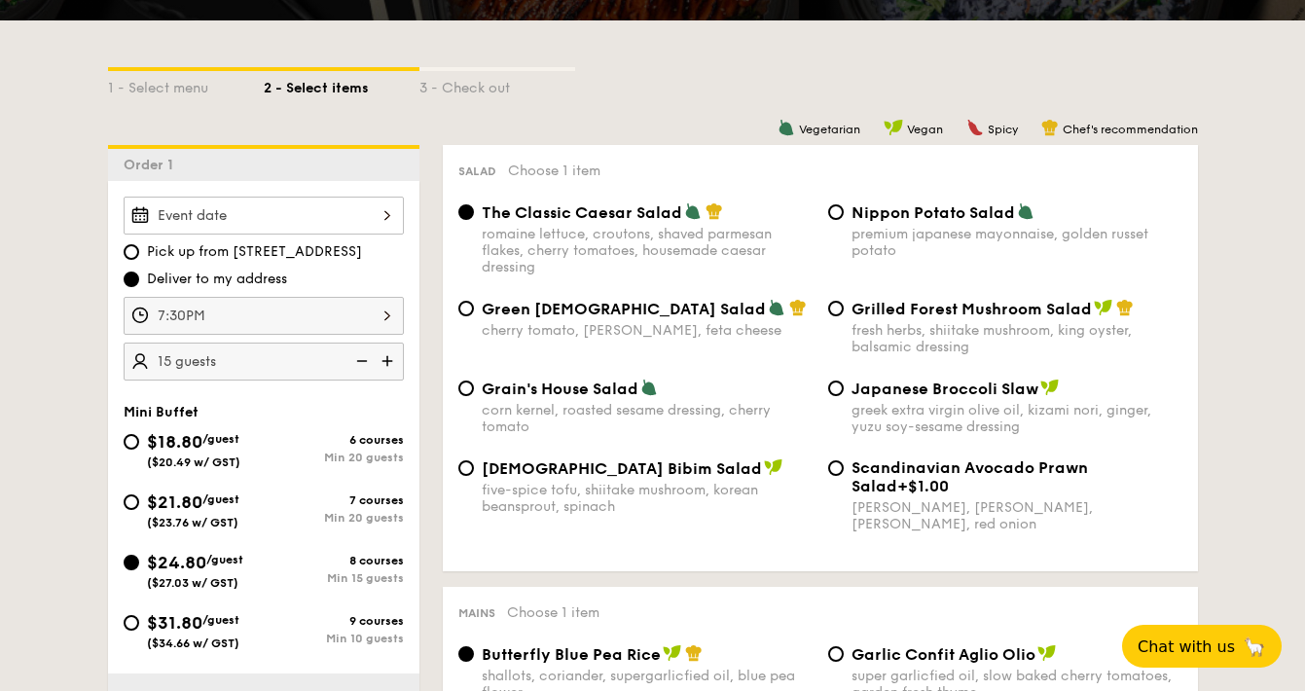
click at [287, 625] on div "9 courses" at bounding box center [334, 621] width 140 height 14
click at [139, 625] on input "$31.80 /guest ($34.66 w/ GST) 9 courses Min 10 guests" at bounding box center [132, 623] width 16 height 16
radio input "true"
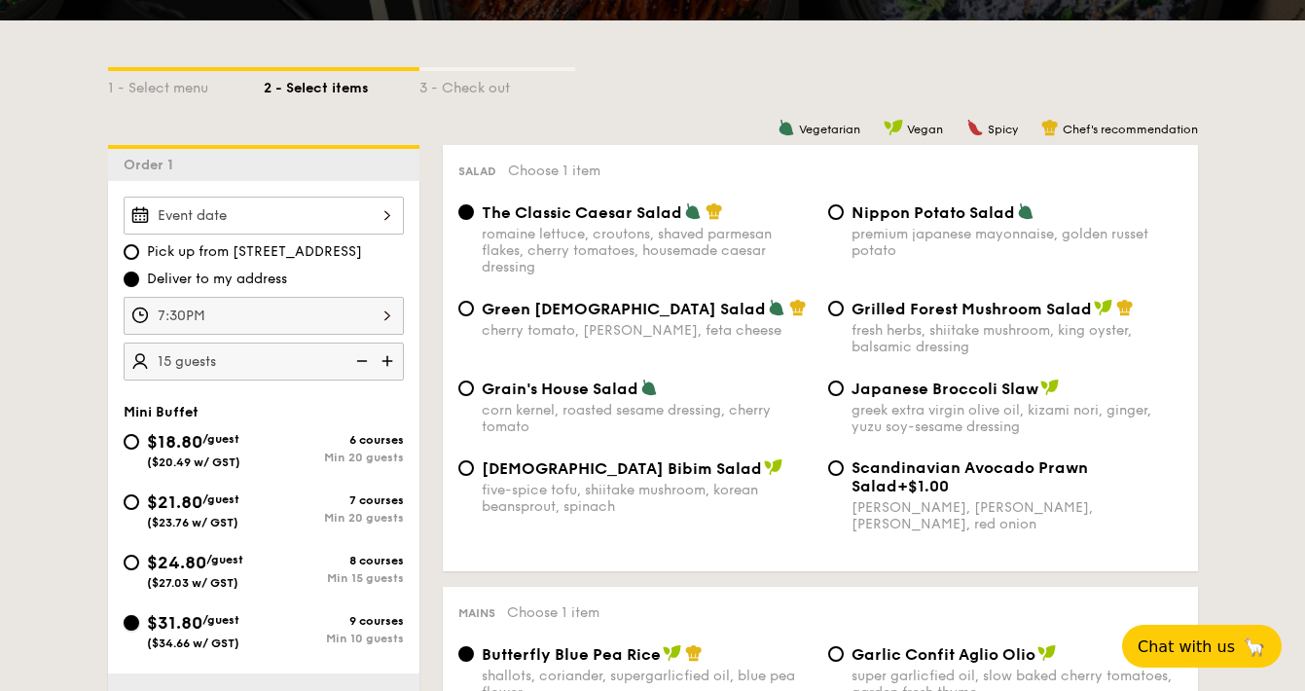
radio input "true"
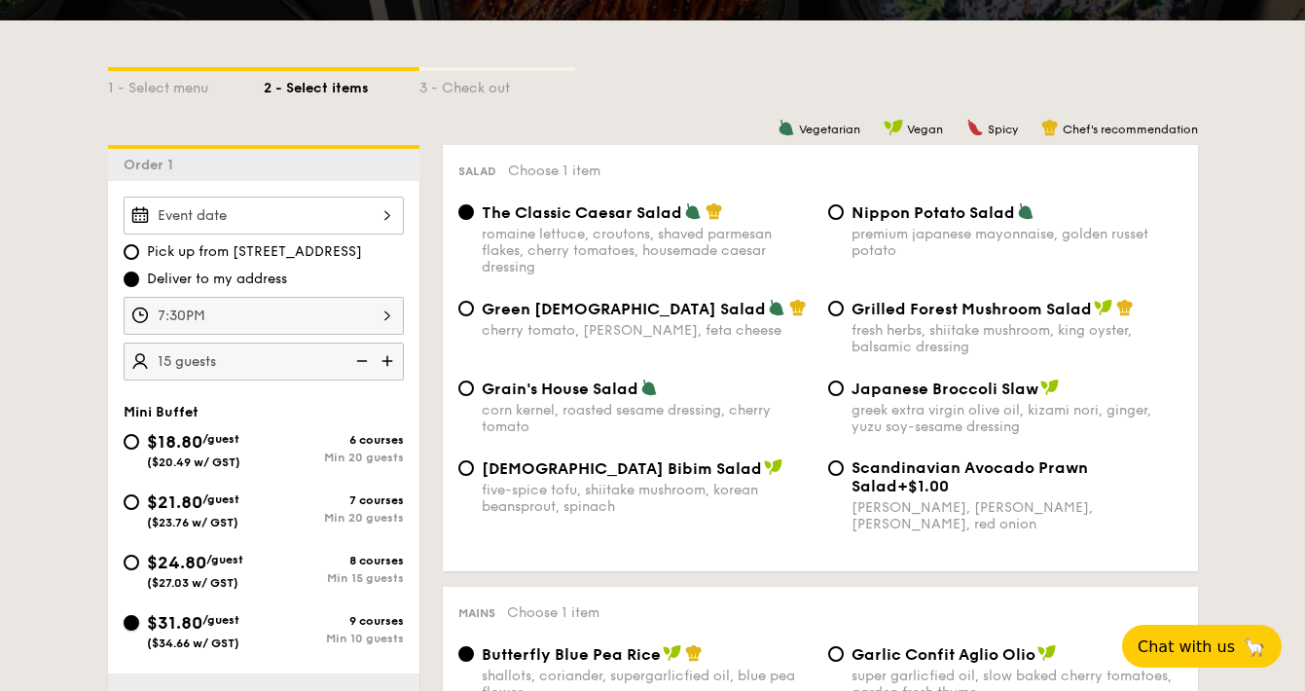
radio input "true"
click at [343, 220] on div at bounding box center [264, 216] width 280 height 38
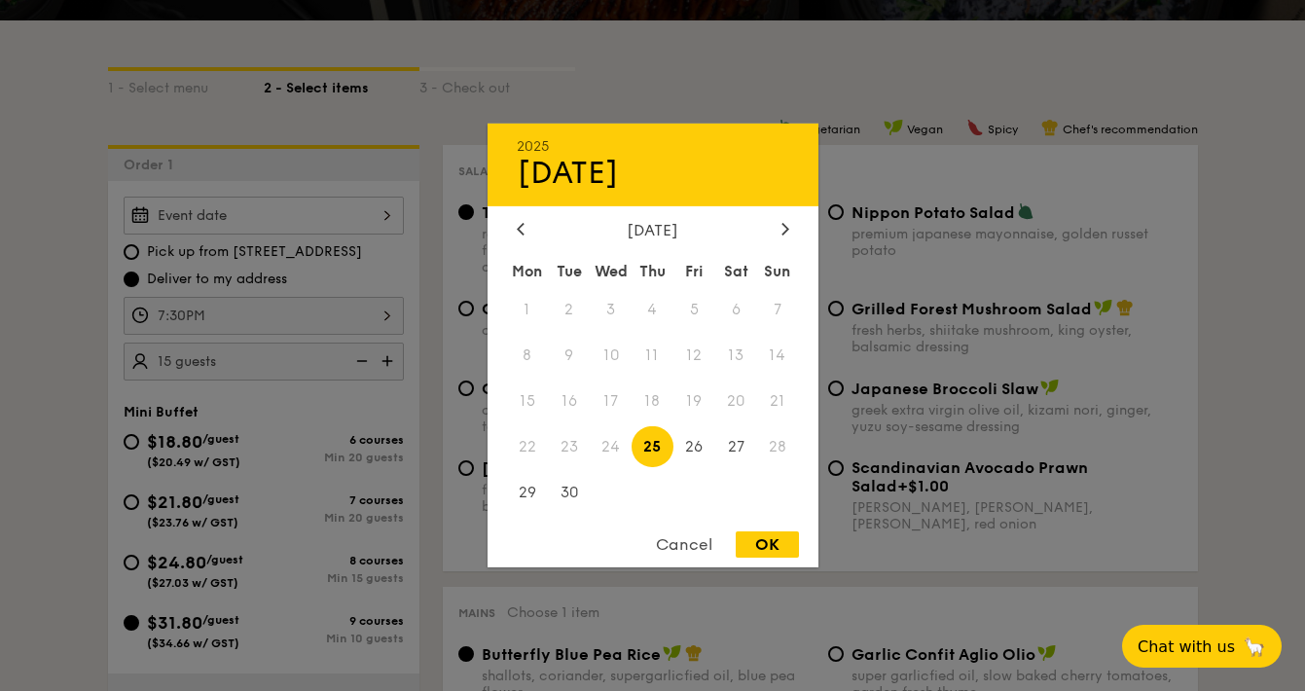
click at [761, 552] on div "OK" at bounding box center [767, 545] width 63 height 26
type input "[DATE]"
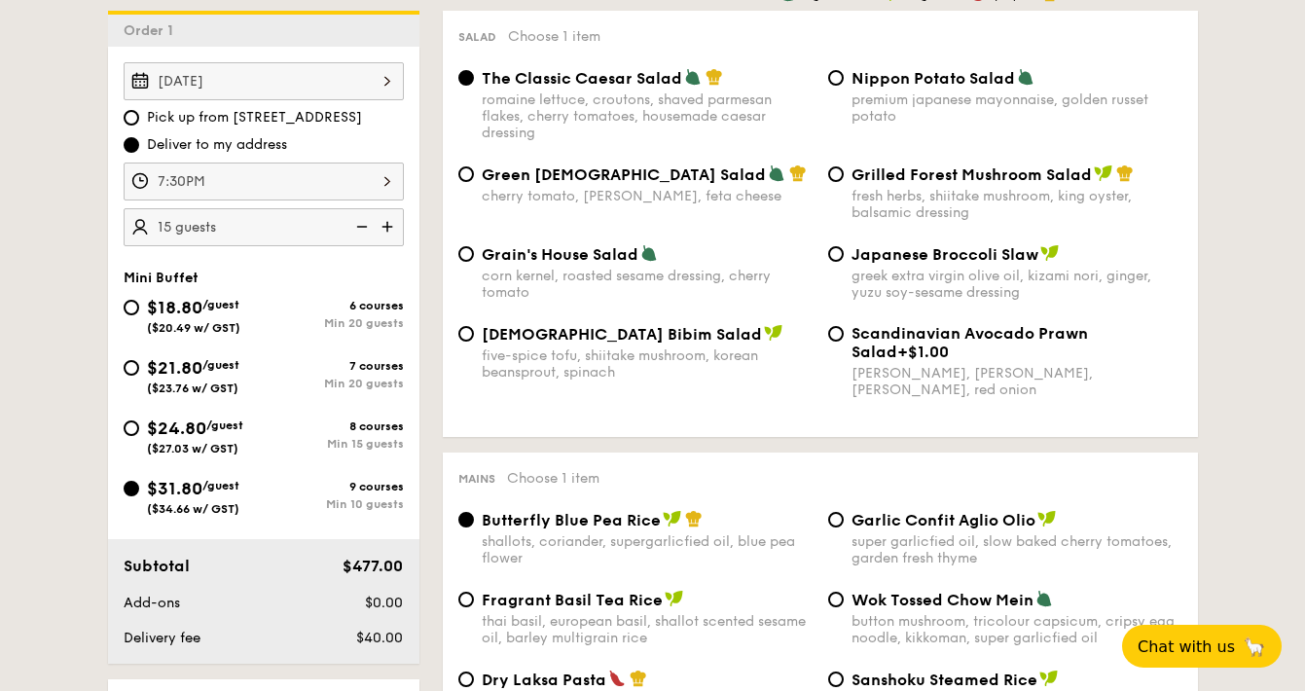
scroll to position [812, 0]
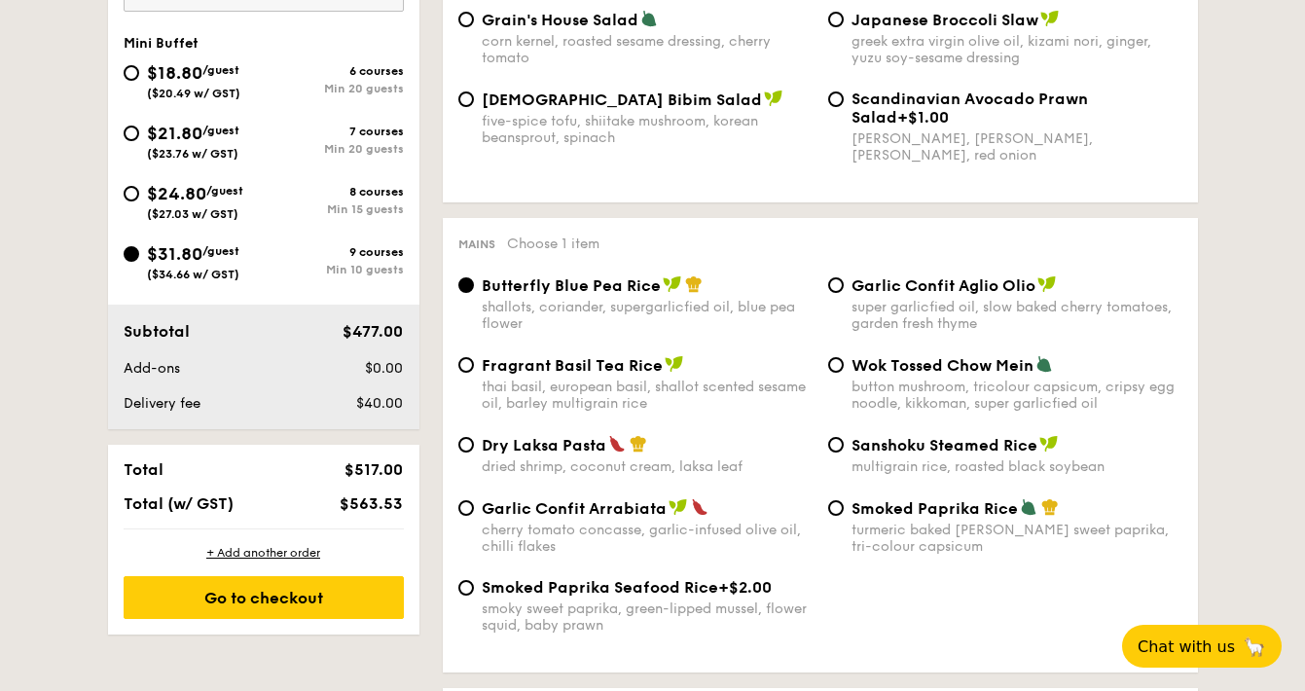
drag, startPoint x: 342, startPoint y: 407, endPoint x: 443, endPoint y: 406, distance: 101.2
click at [378, 407] on span "$40.00" at bounding box center [379, 403] width 47 height 17
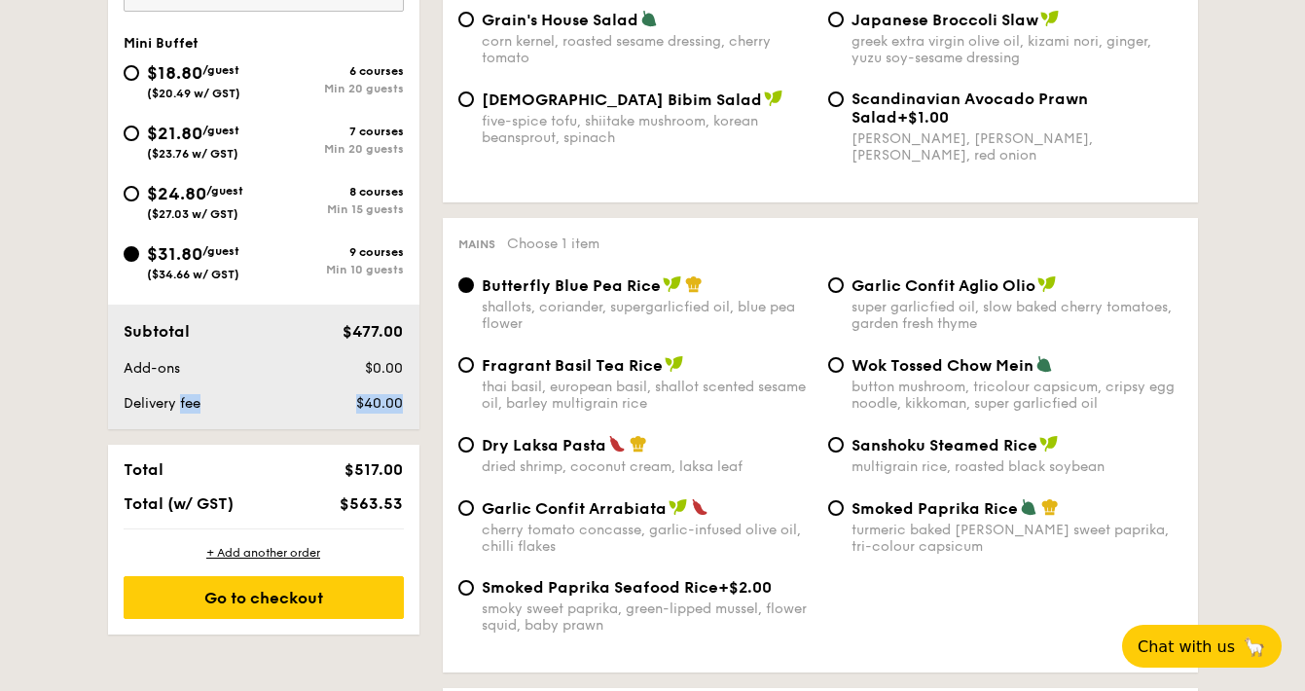
copy div "Delivery fee $40.00"
click at [366, 150] on div "Min 20 guests" at bounding box center [334, 149] width 140 height 14
click at [139, 141] on input "$21.80 /guest ($23.76 w/ GST) 7 courses Min 20 guests" at bounding box center [132, 134] width 16 height 16
radio input "true"
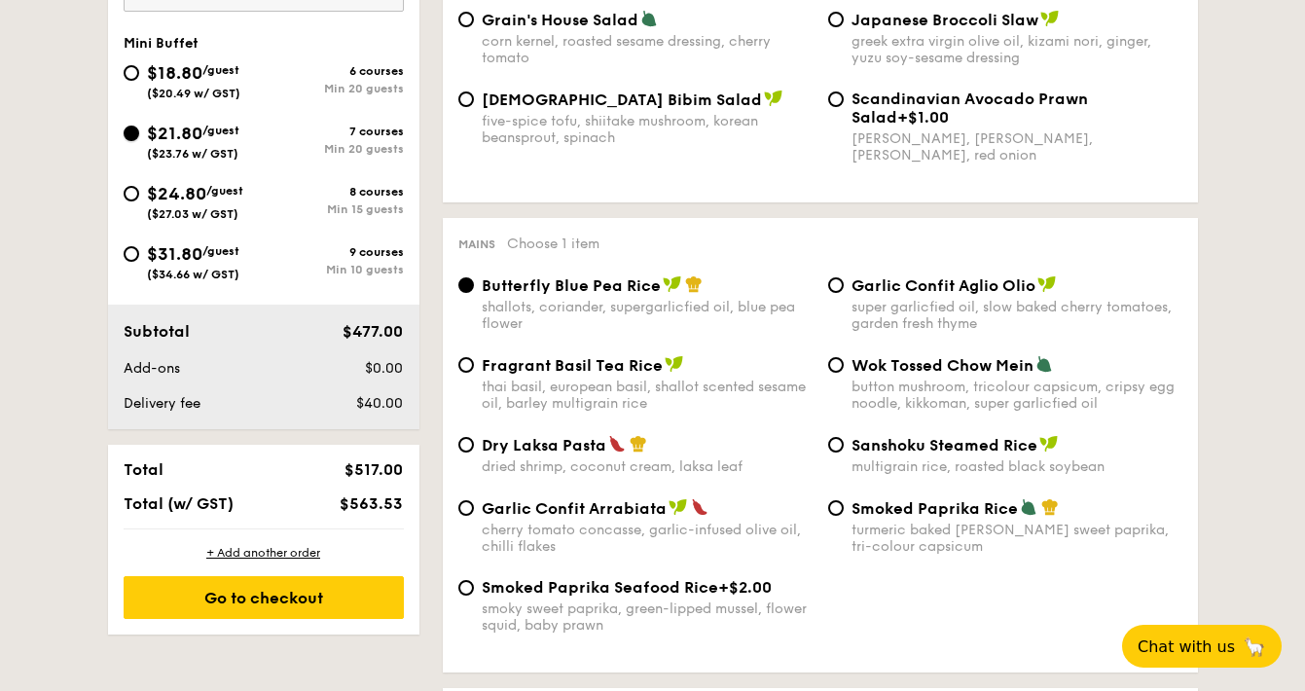
radio input "true"
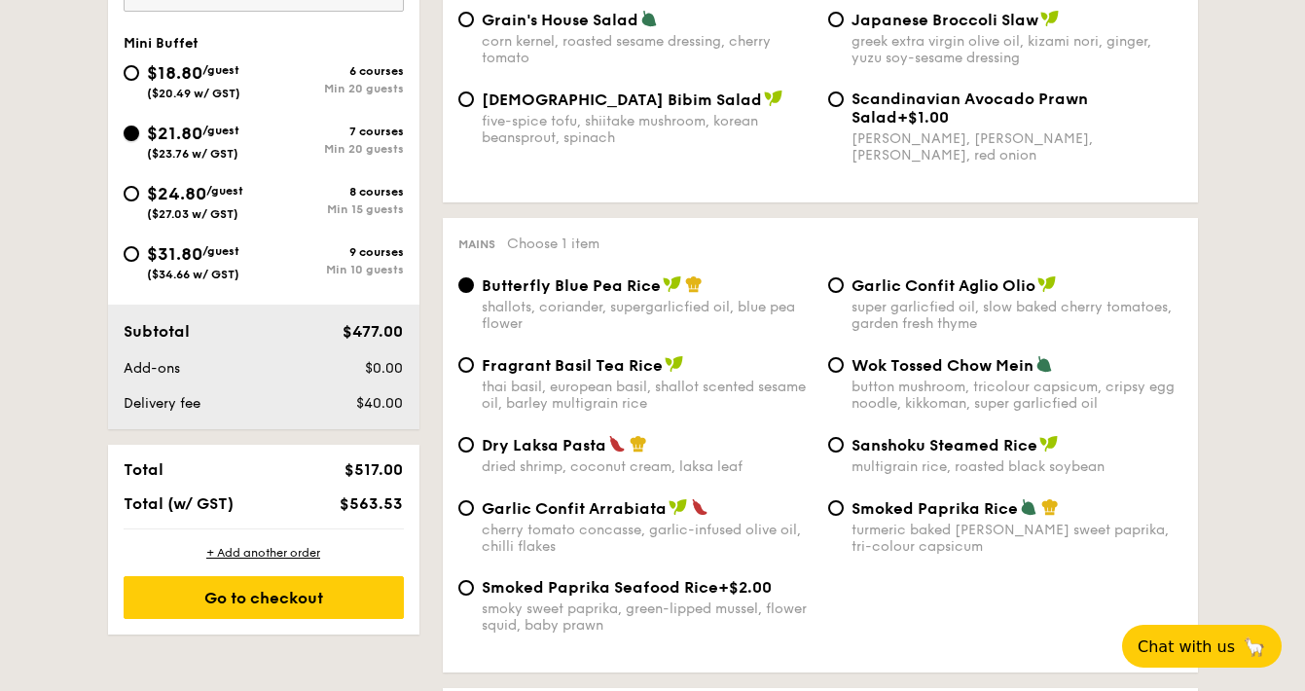
radio input "true"
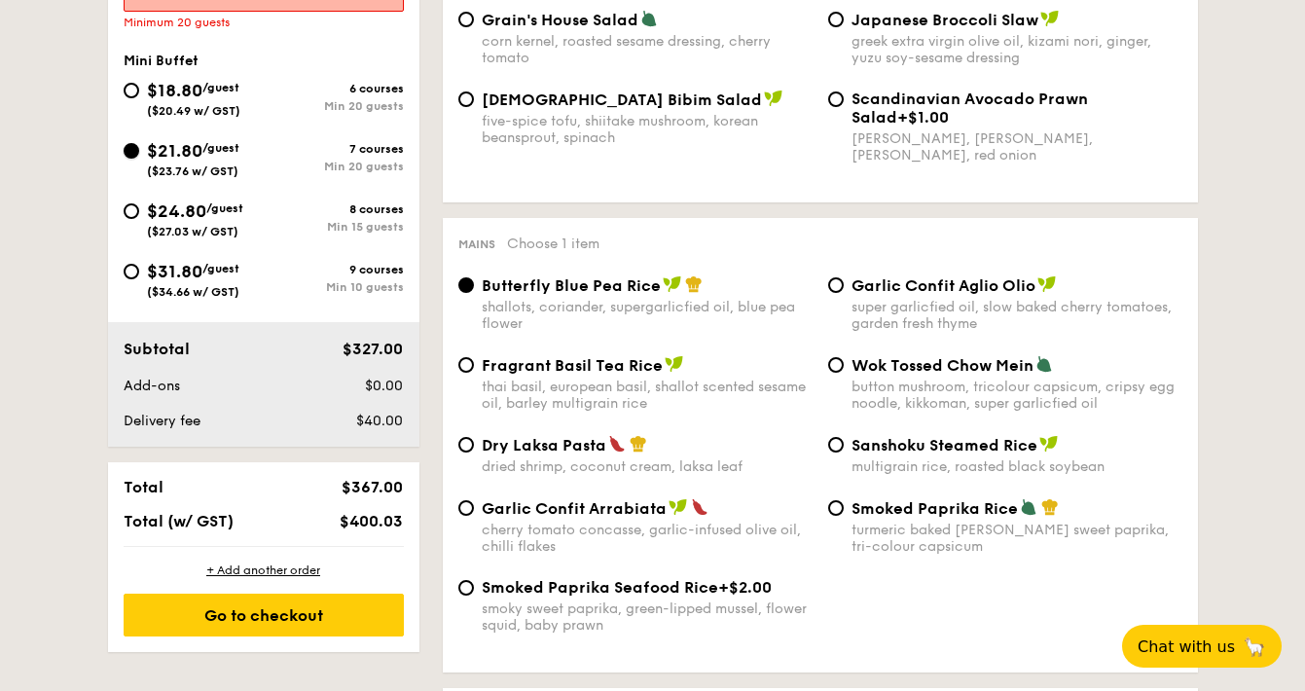
scroll to position [633, 0]
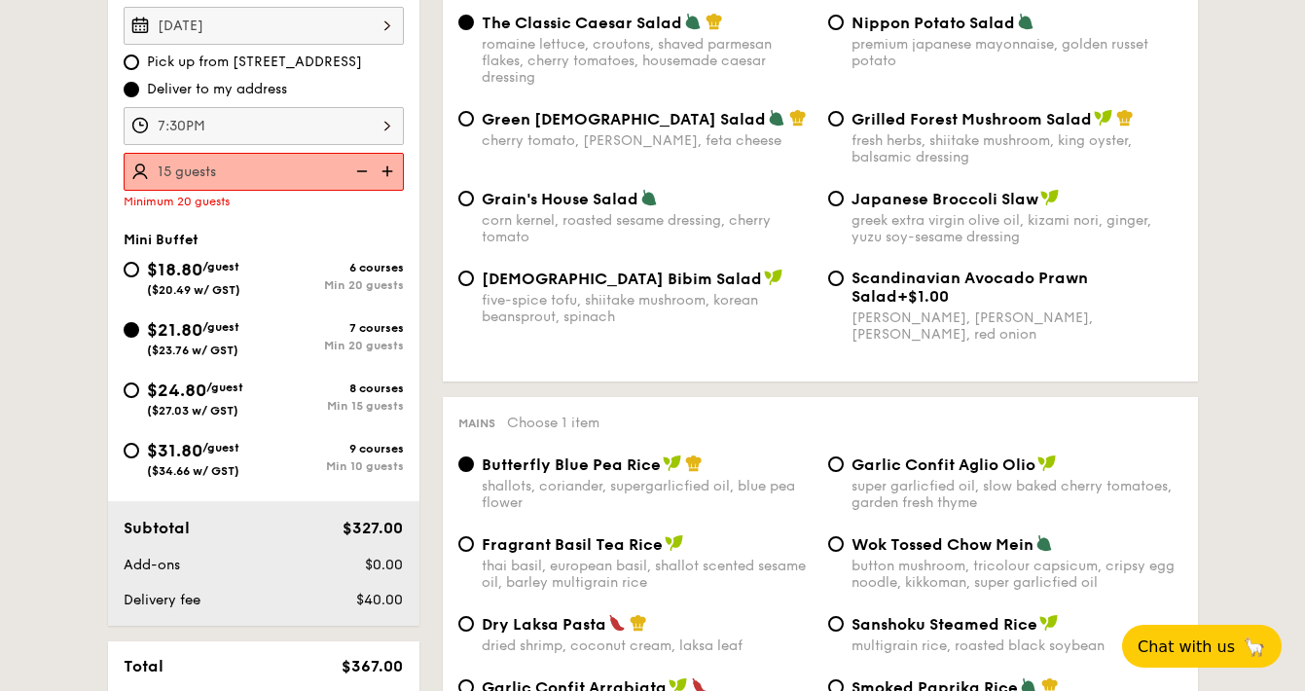
click at [393, 391] on div "8 courses" at bounding box center [334, 389] width 140 height 14
click at [139, 391] on input "$24.80 /guest ($27.03 w/ GST) 8 courses Min 15 guests" at bounding box center [132, 391] width 16 height 16
radio input "true"
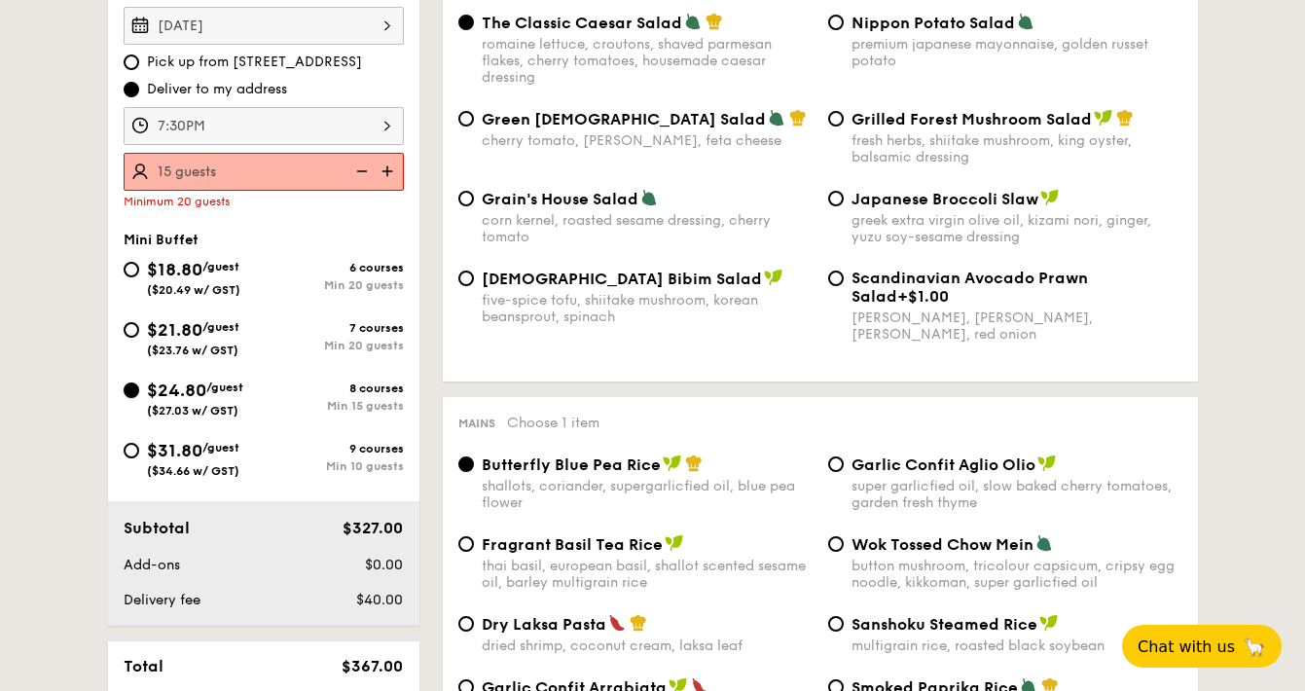
radio input "true"
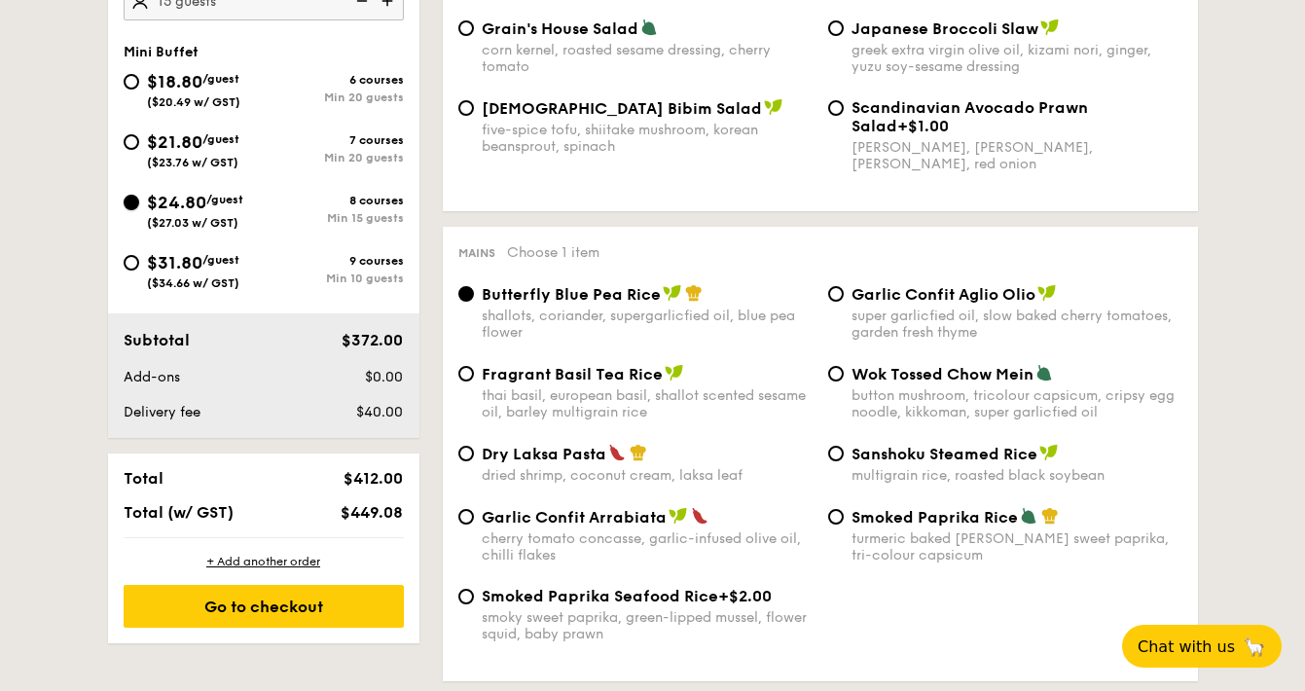
scroll to position [798, 0]
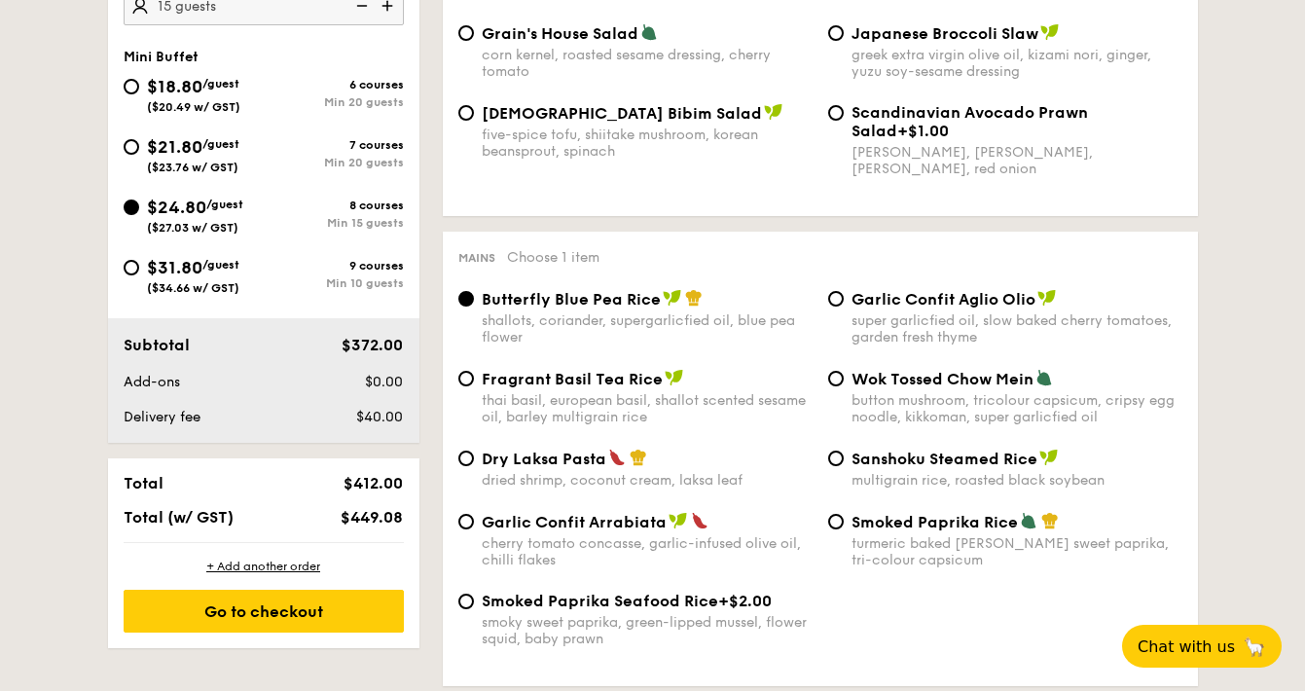
click at [319, 163] on div "Min 20 guests" at bounding box center [334, 163] width 140 height 14
click at [139, 155] on input "$21.80 /guest ($23.76 w/ GST) 7 courses Min 20 guests" at bounding box center [132, 147] width 16 height 16
radio input "true"
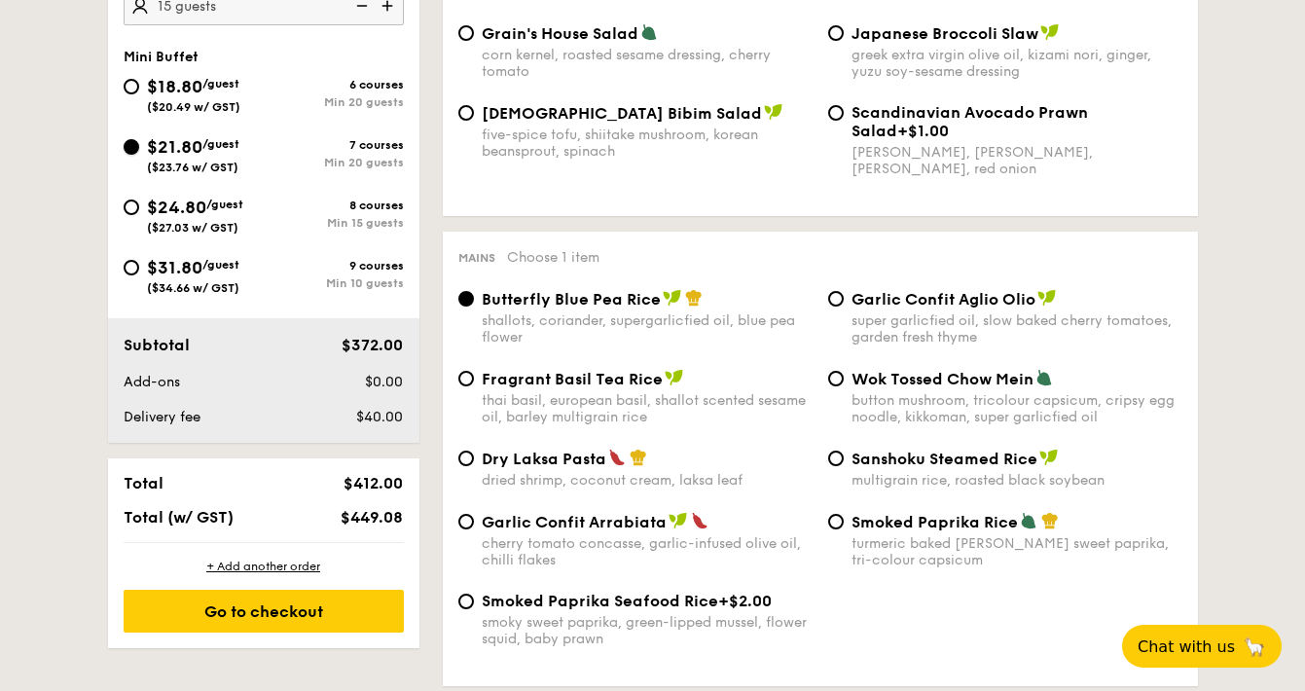
radio input "true"
